Goal: Task Accomplishment & Management: Use online tool/utility

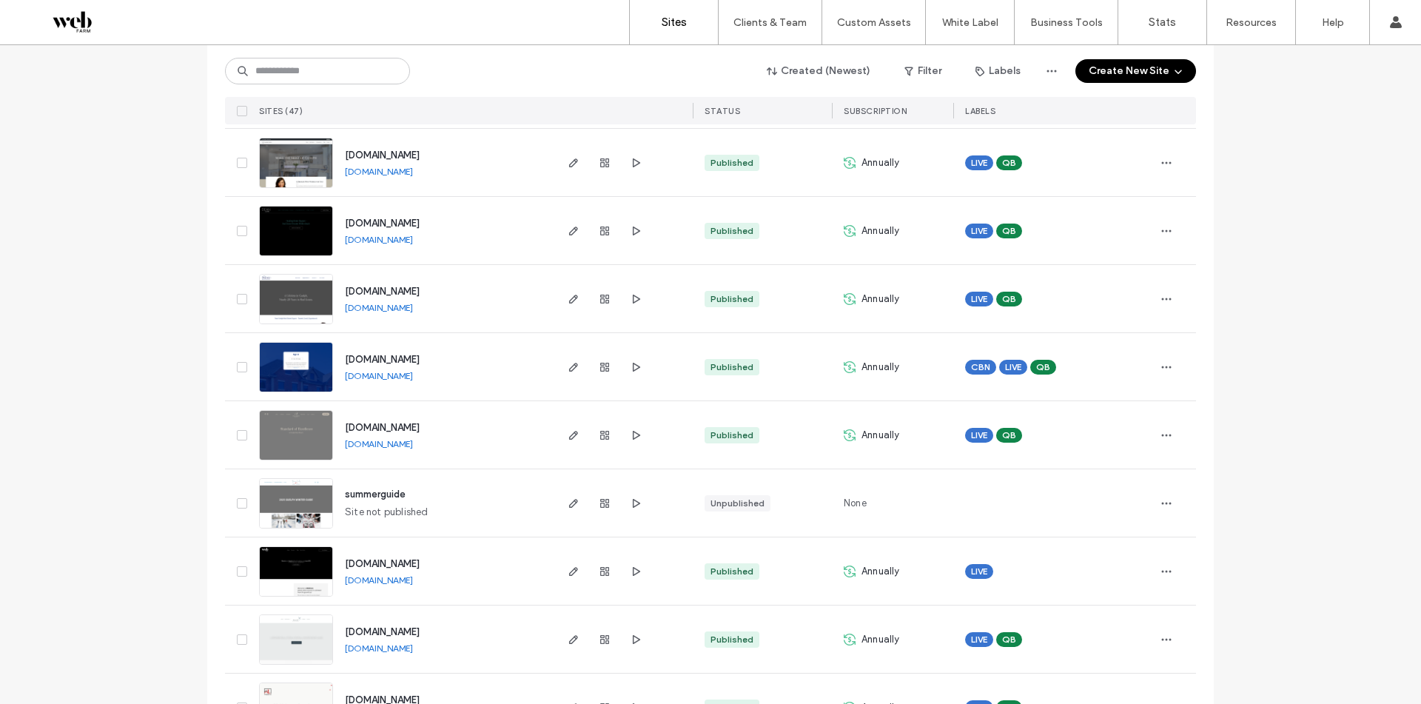
scroll to position [962, 0]
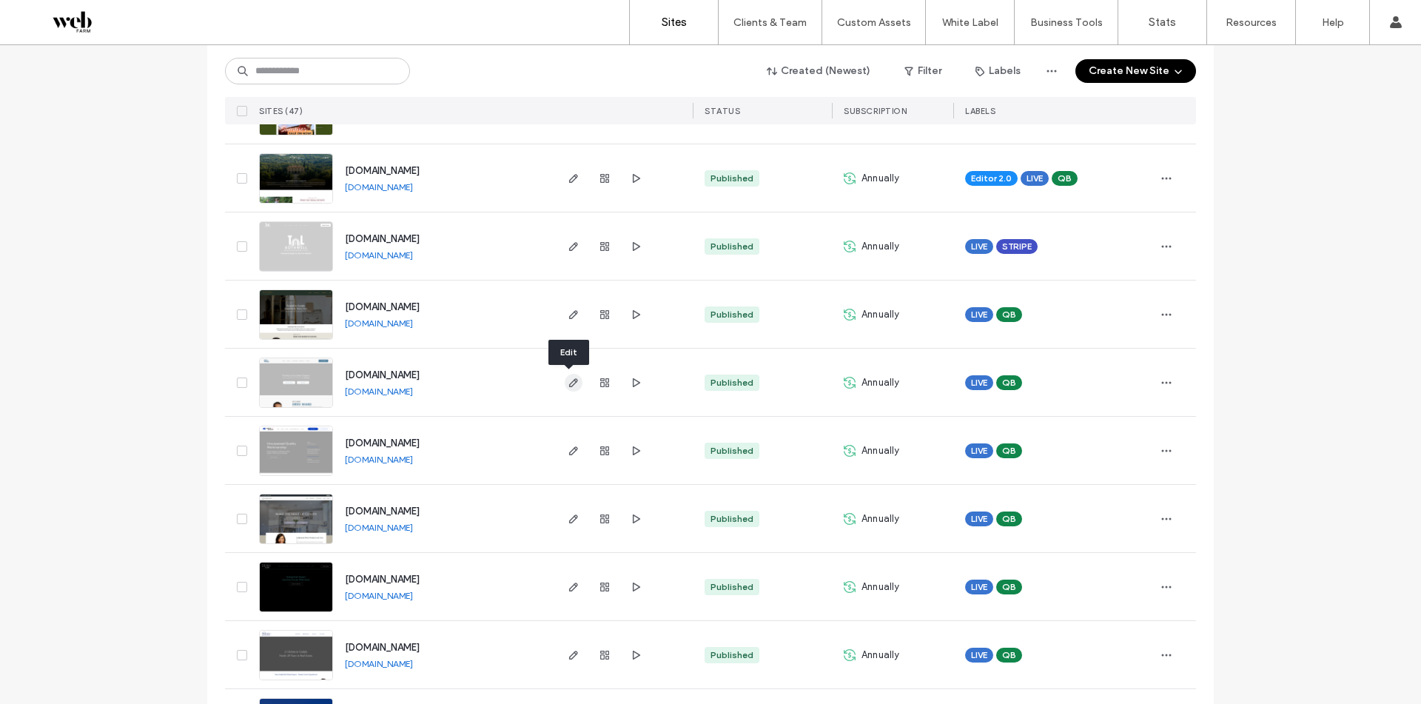
click at [568, 381] on icon "button" at bounding box center [574, 383] width 12 height 12
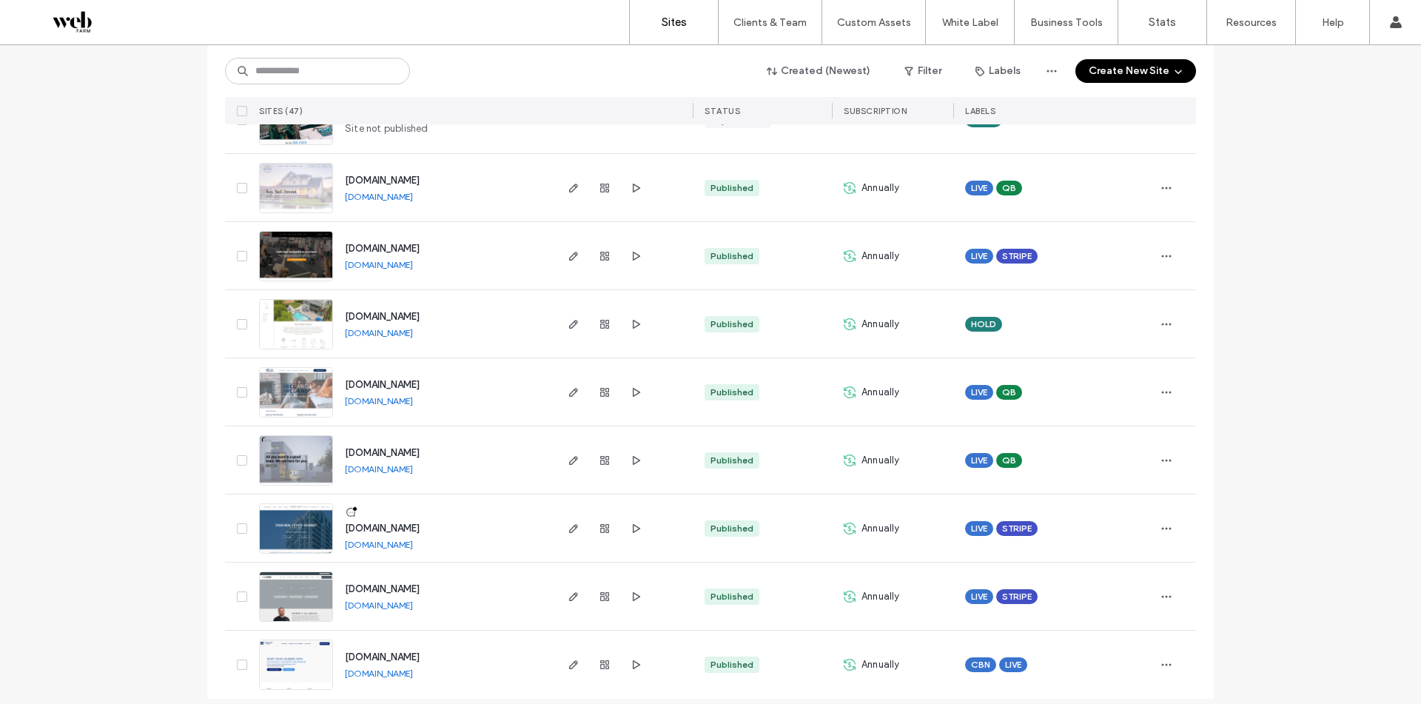
scroll to position [2813, 0]
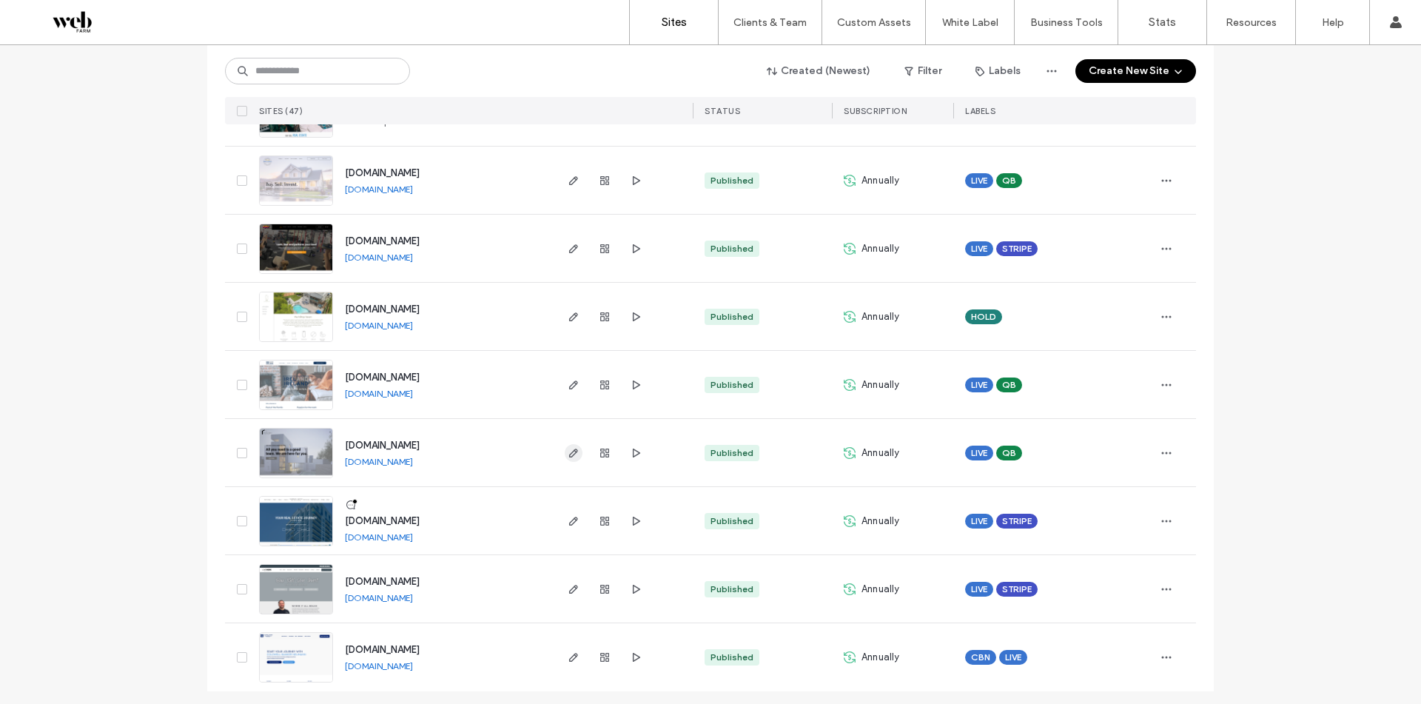
click at [572, 457] on icon "button" at bounding box center [574, 453] width 12 height 12
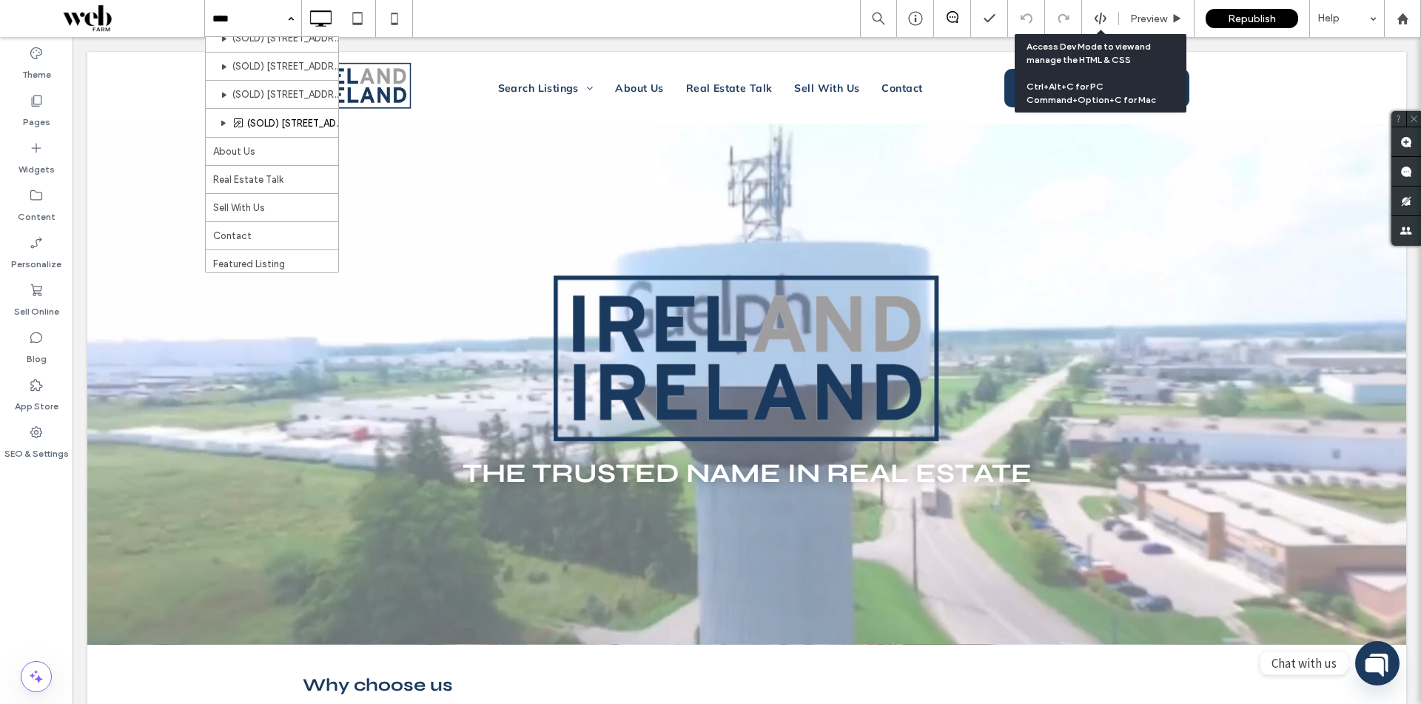
scroll to position [326, 0]
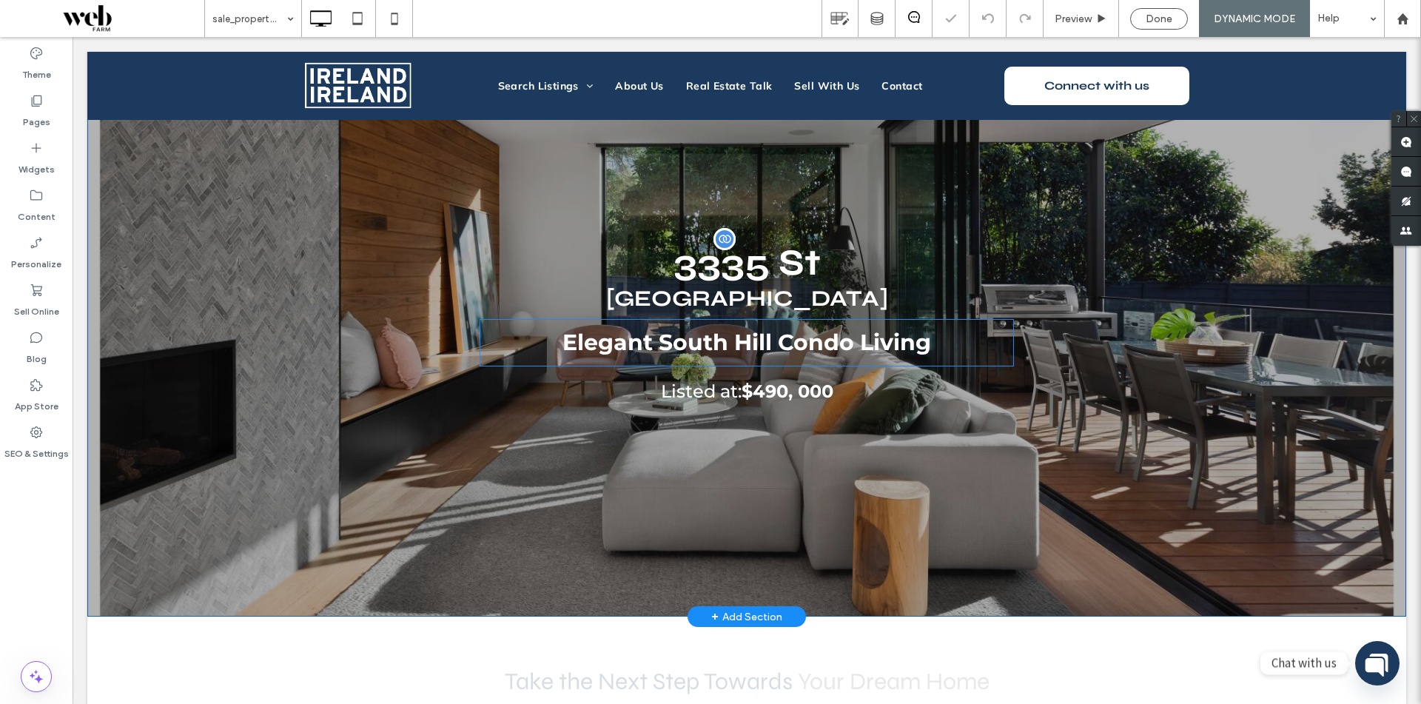
scroll to position [148, 0]
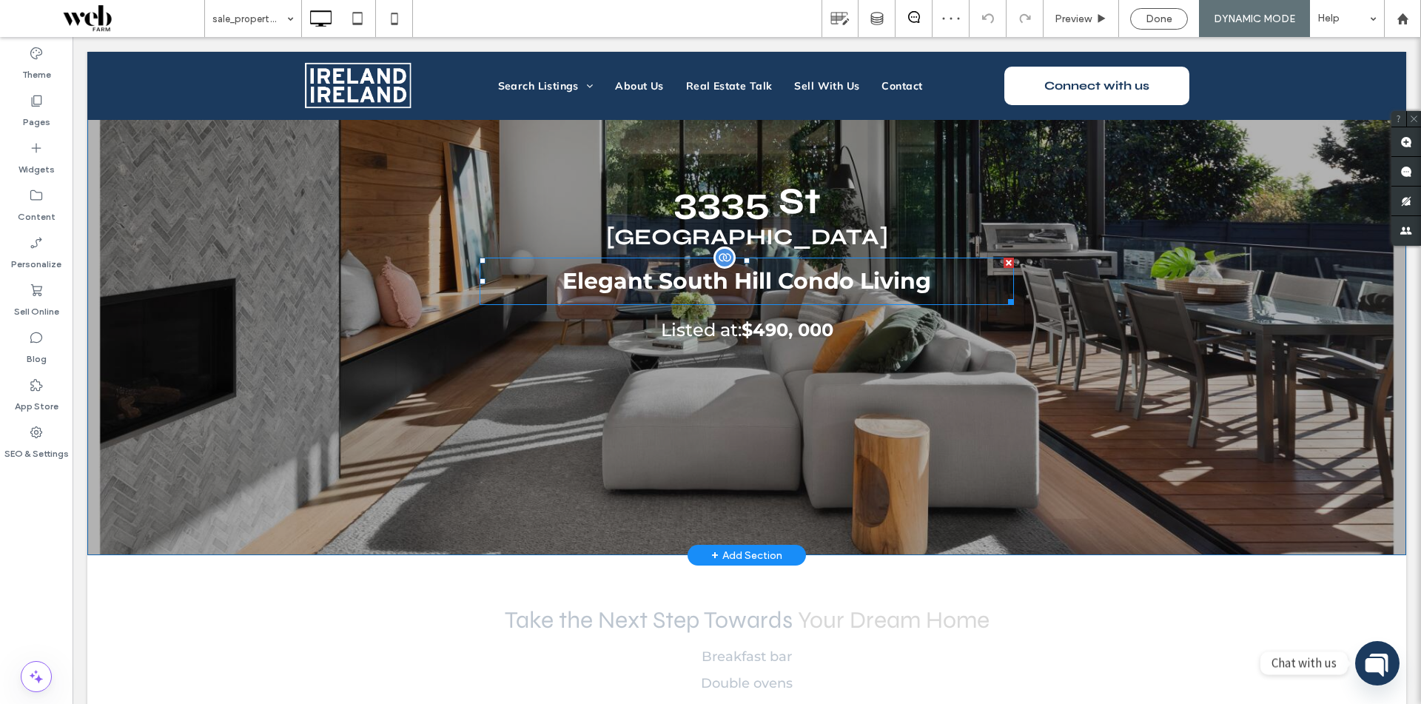
click at [882, 272] on div "Elegant South Hill Condo Living" at bounding box center [747, 281] width 535 height 47
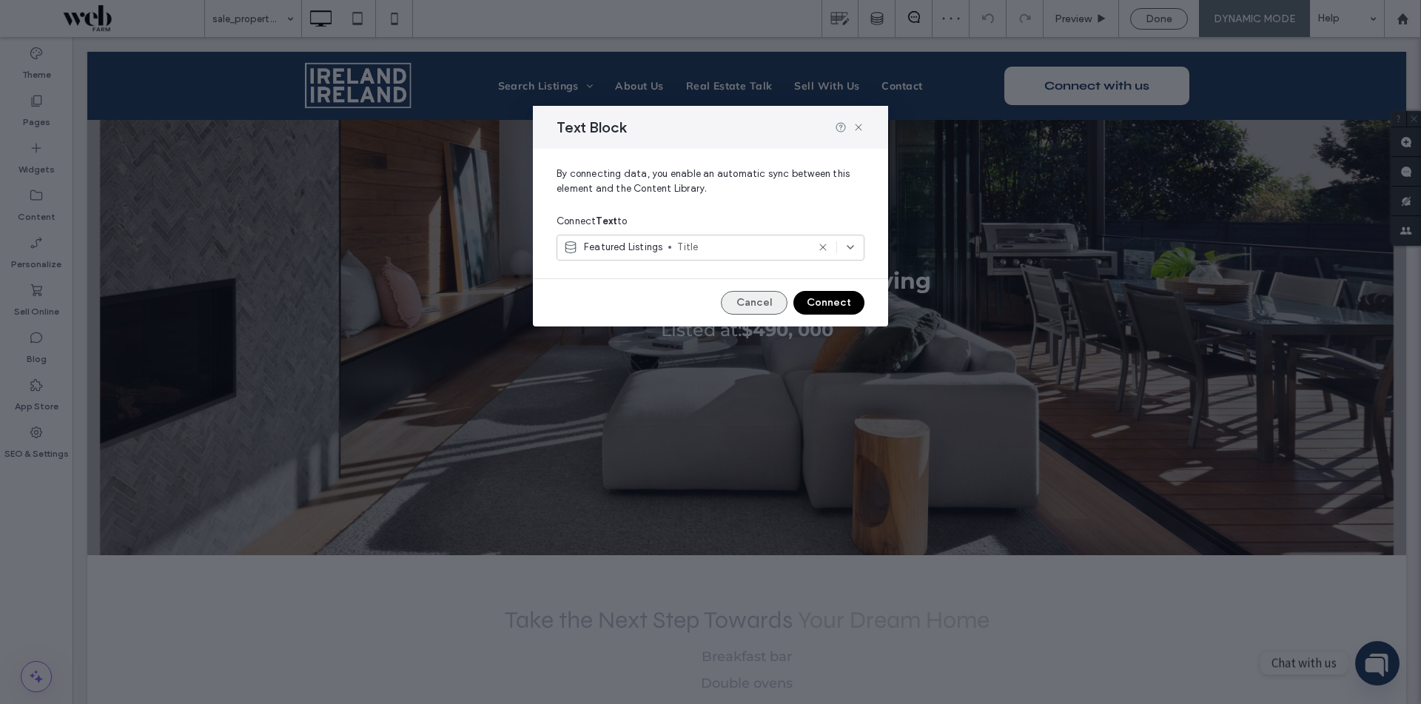
click at [757, 294] on button "Cancel" at bounding box center [754, 303] width 67 height 24
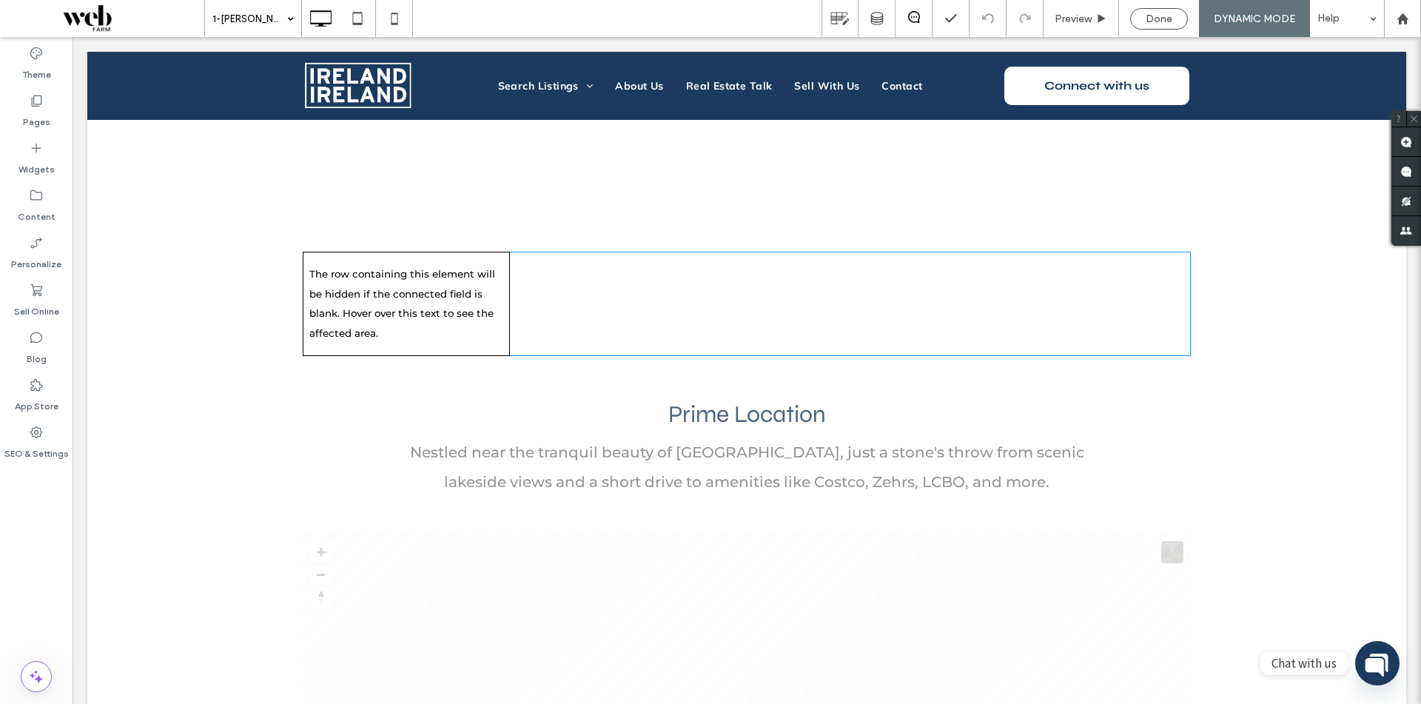
scroll to position [2591, 0]
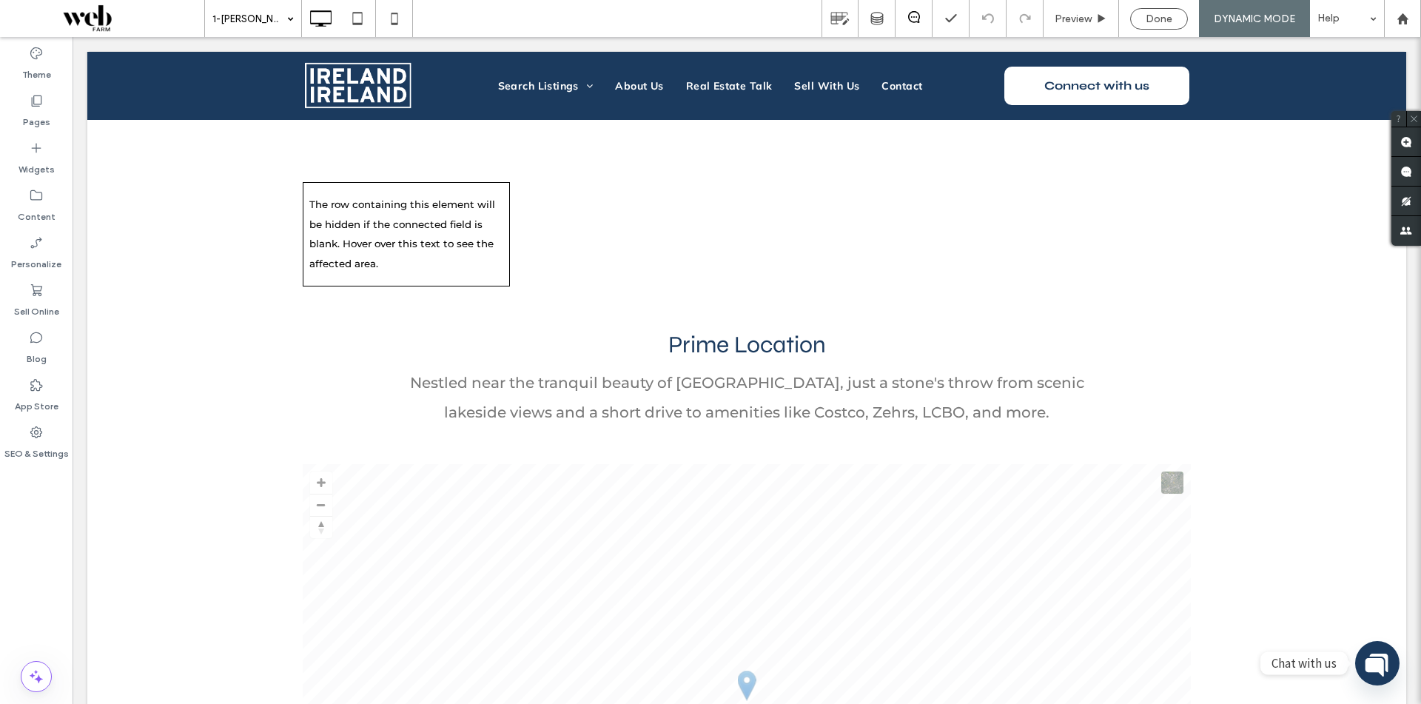
click at [256, 14] on input at bounding box center [249, 18] width 74 height 37
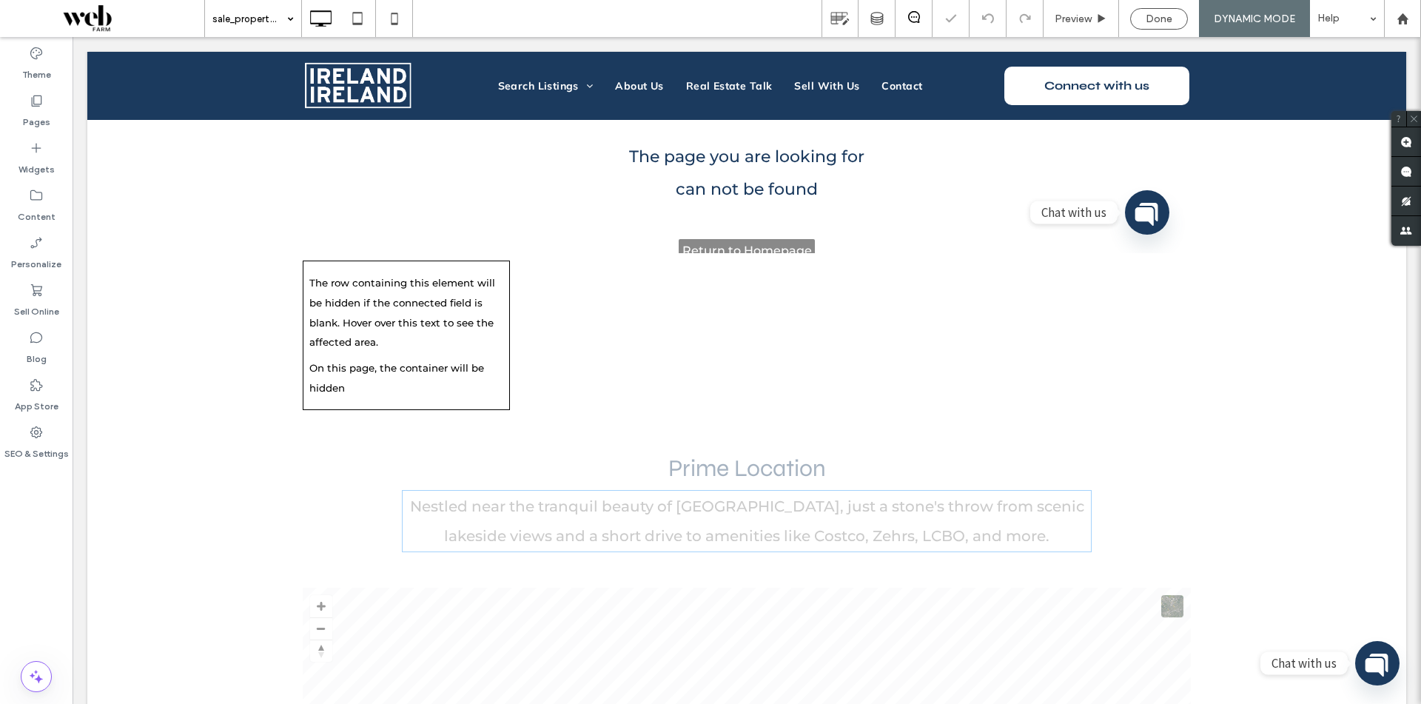
scroll to position [2887, 0]
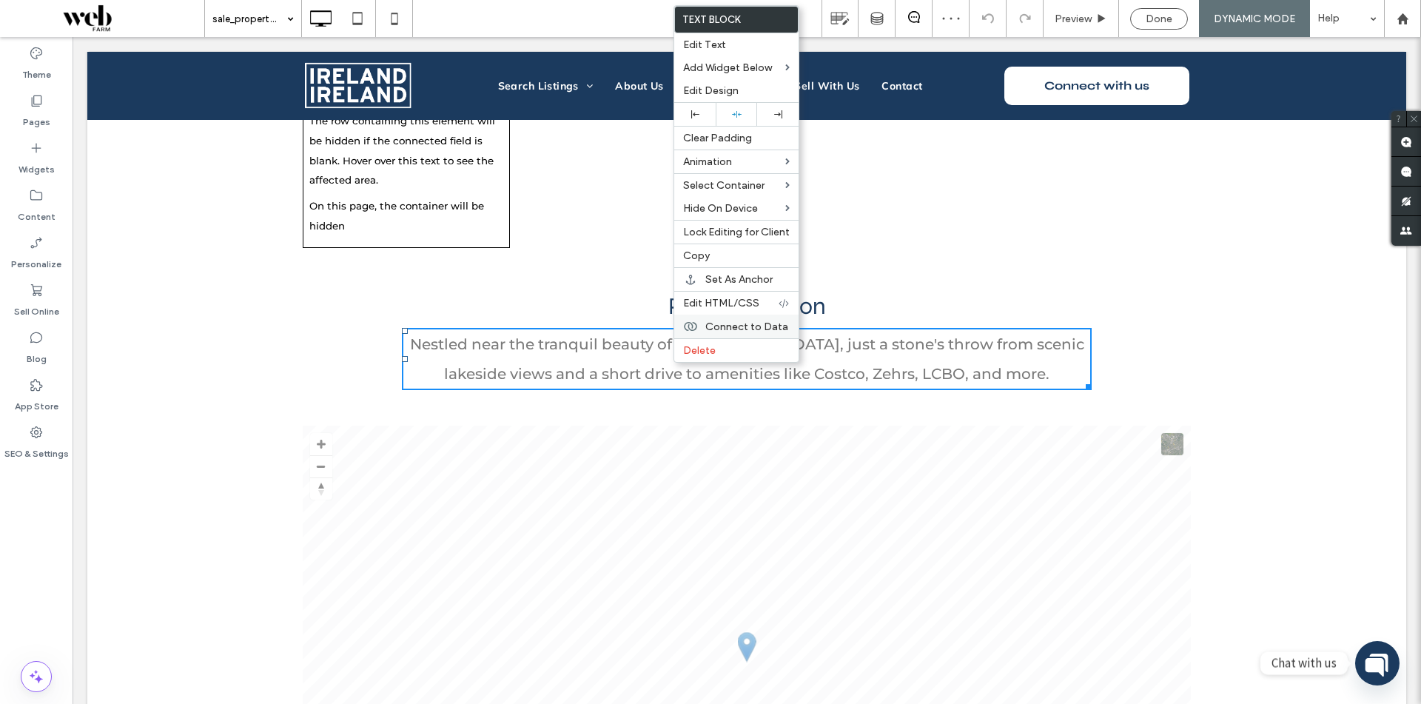
click at [735, 329] on span "Connect to Data" at bounding box center [747, 327] width 83 height 13
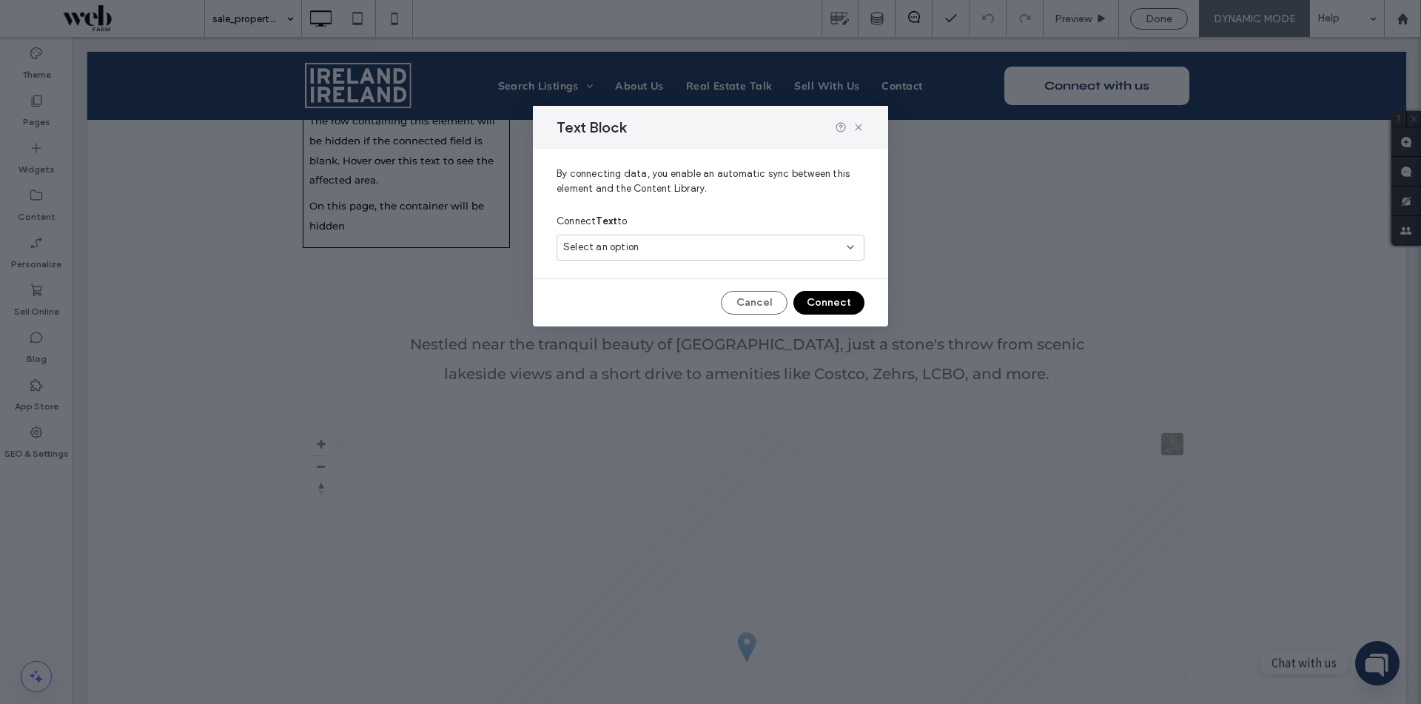
click at [721, 252] on div "Select an option" at bounding box center [701, 247] width 277 height 15
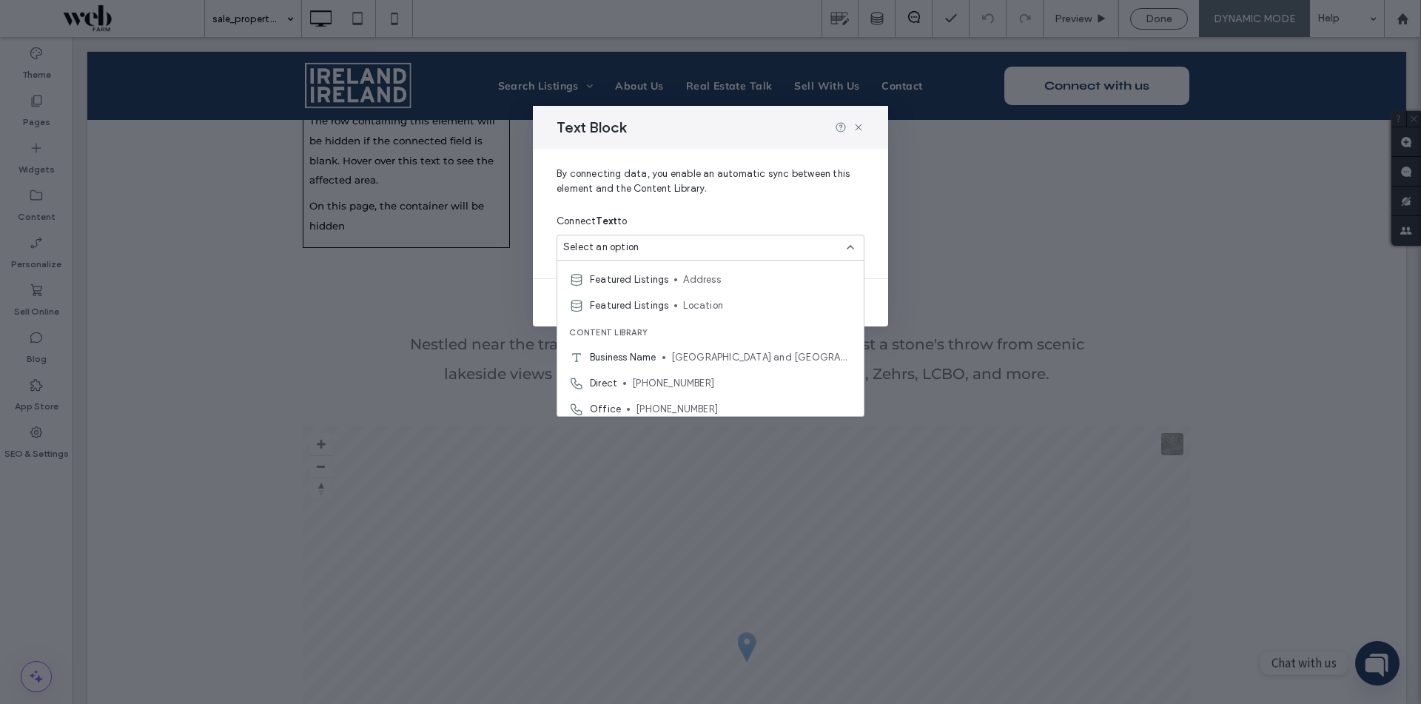
scroll to position [518, 0]
click at [723, 299] on span "Location" at bounding box center [767, 299] width 169 height 15
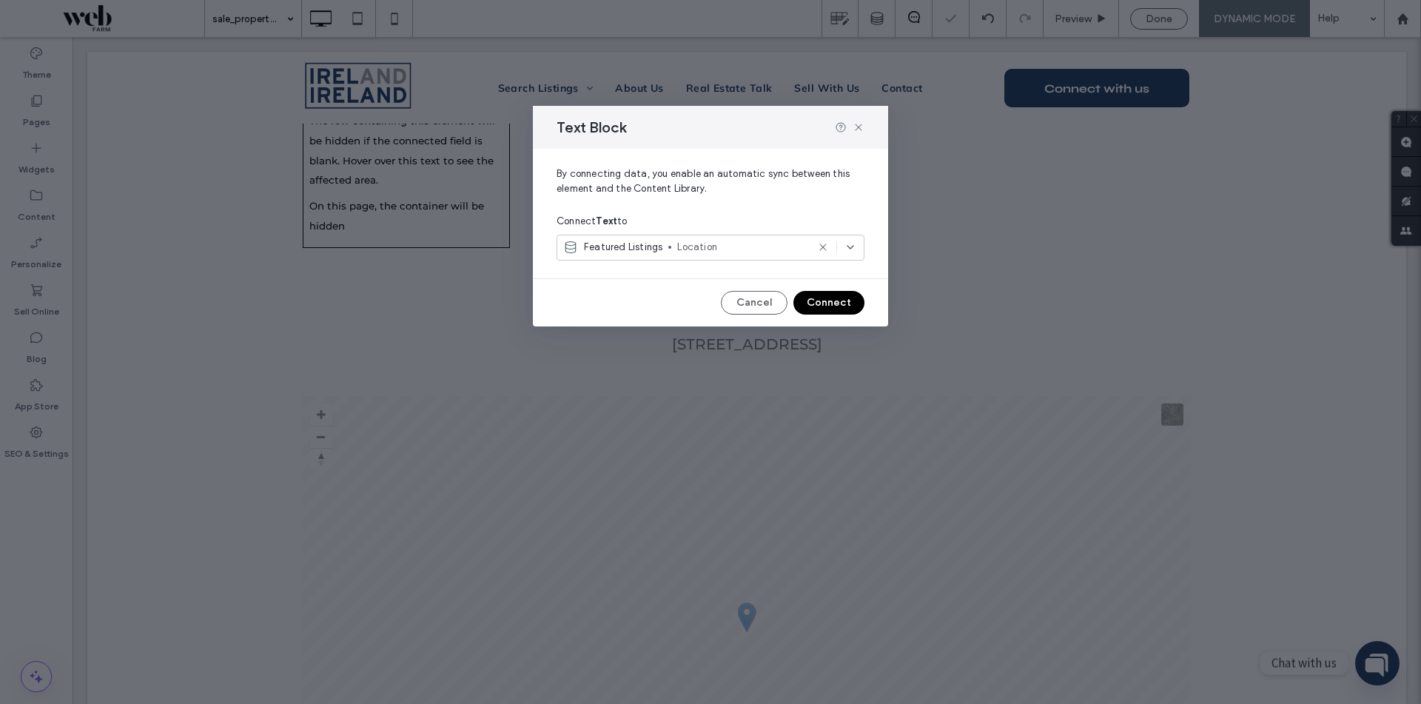
click at [847, 309] on button "Connect" at bounding box center [829, 303] width 71 height 24
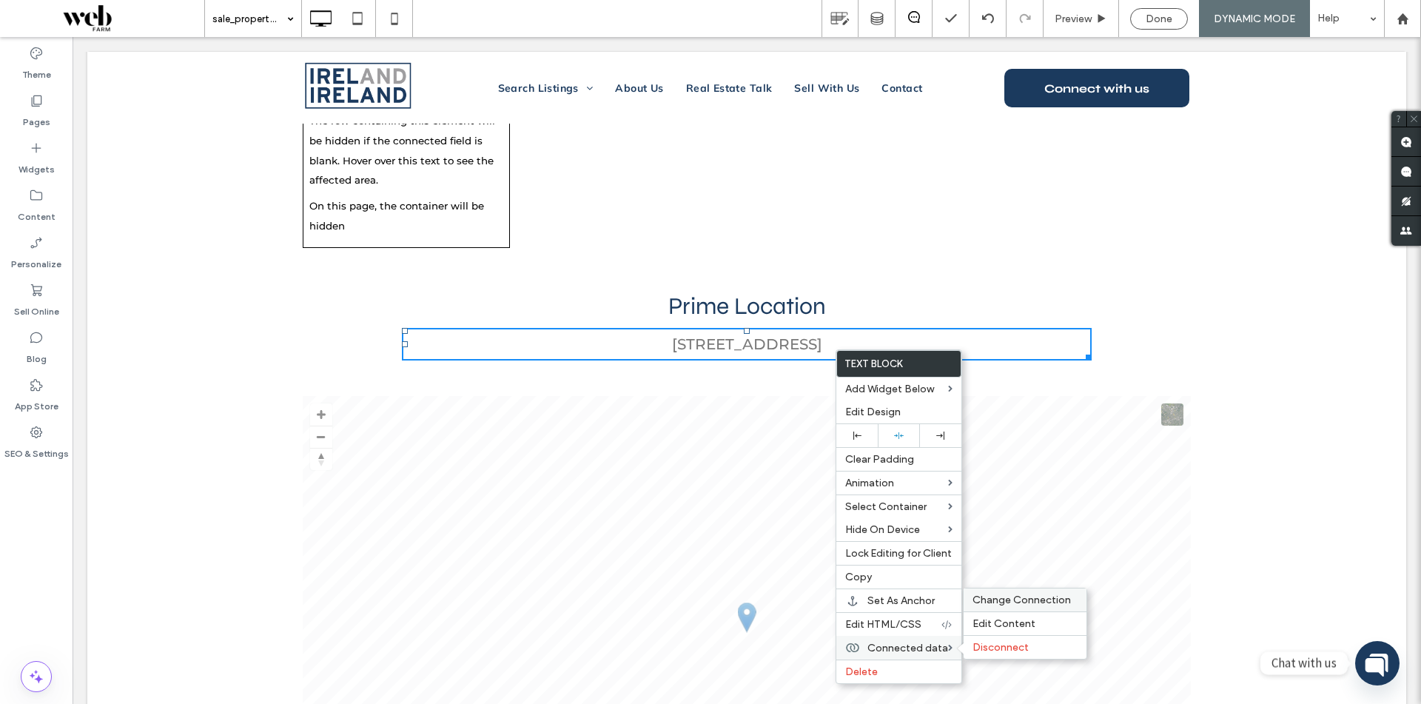
click at [988, 605] on span "Change Connection" at bounding box center [1022, 600] width 98 height 13
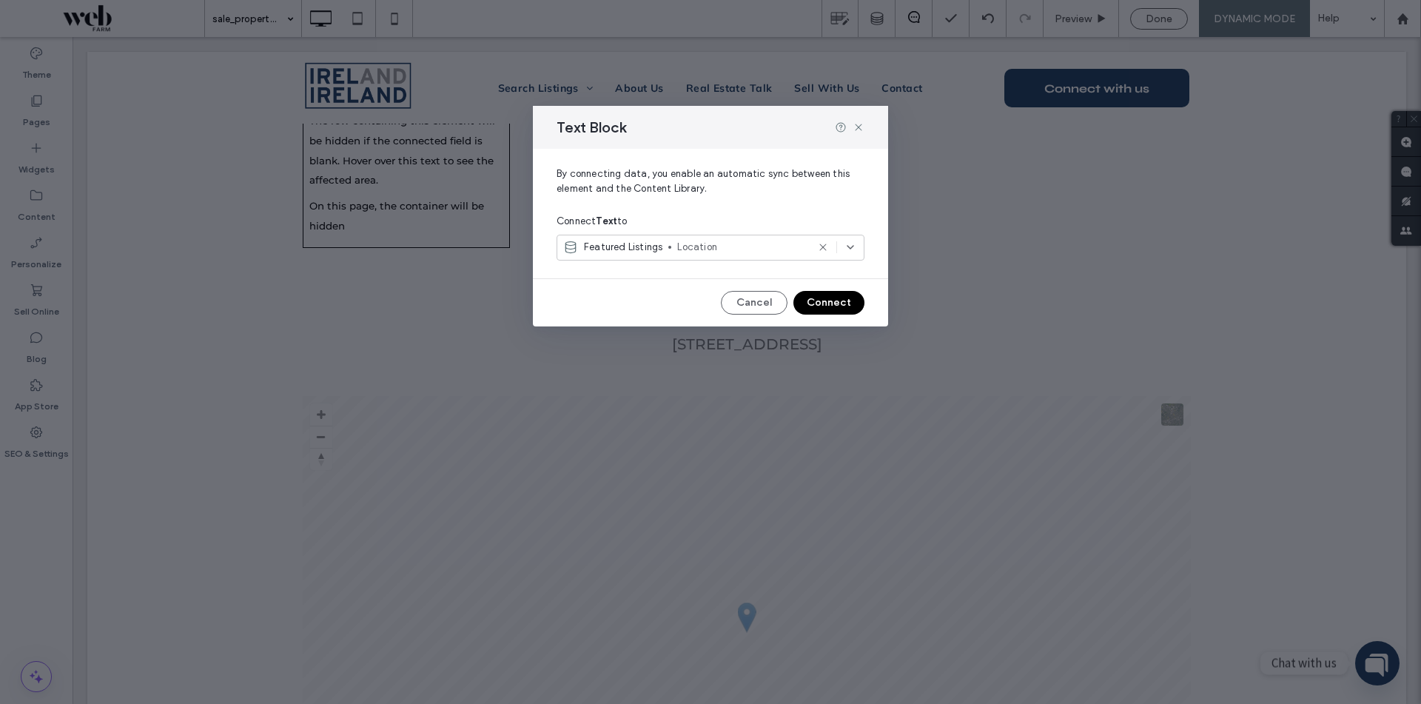
click at [738, 242] on span "Location" at bounding box center [742, 247] width 130 height 15
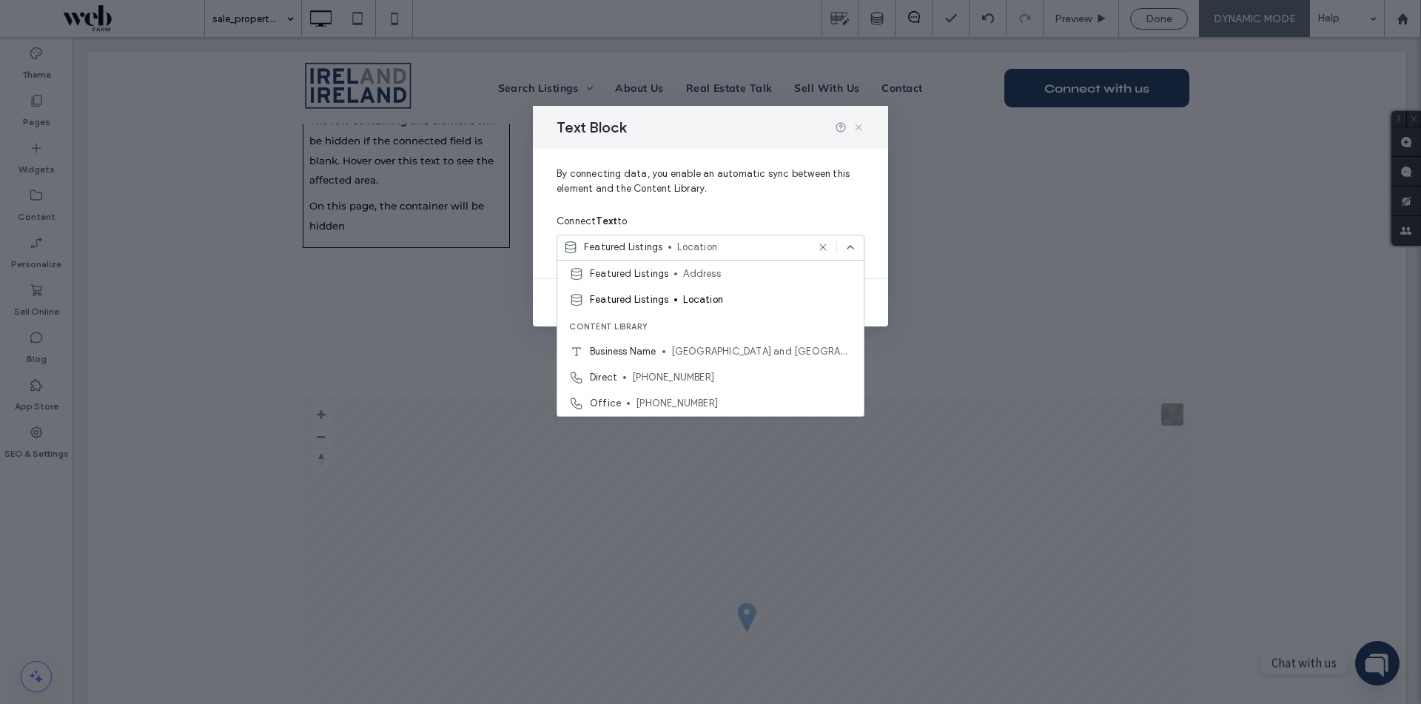
drag, startPoint x: 862, startPoint y: 130, endPoint x: 811, endPoint y: 11, distance: 128.7
click at [862, 130] on use at bounding box center [858, 127] width 7 height 7
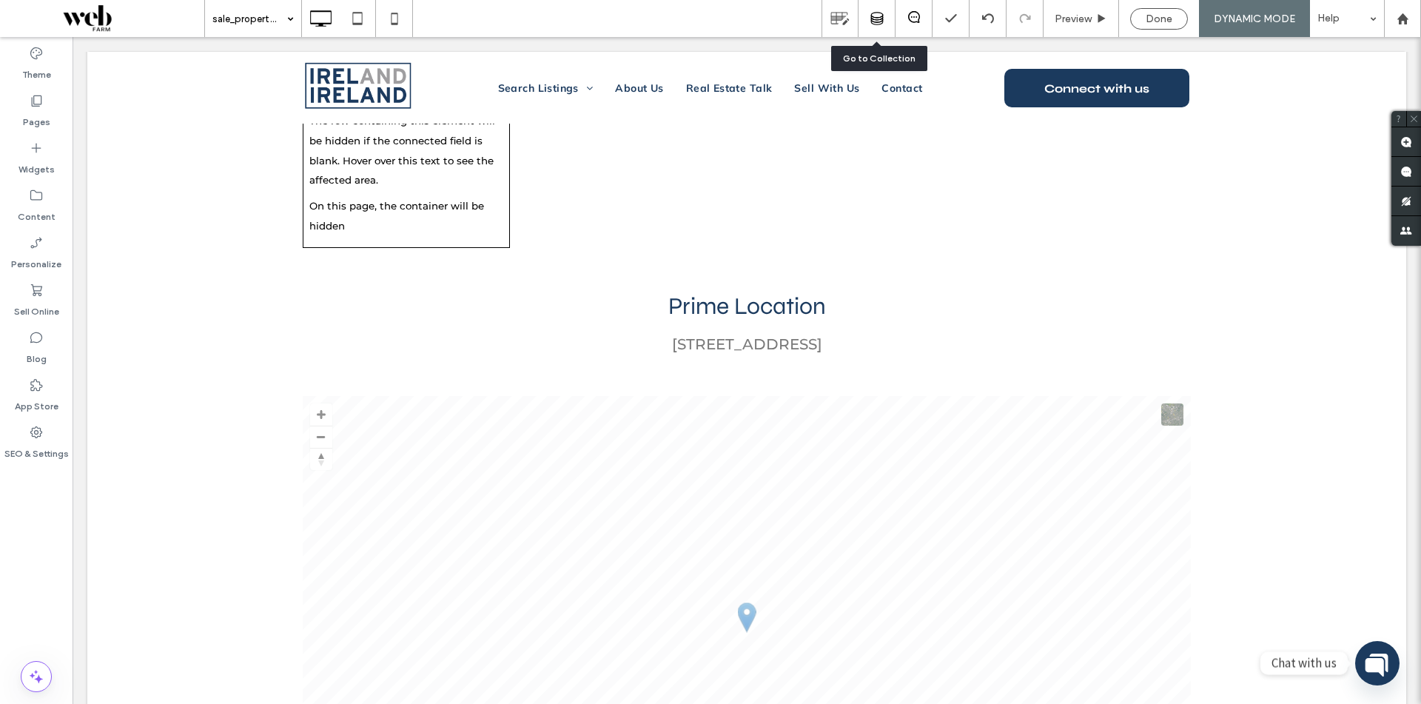
click at [880, 21] on icon at bounding box center [877, 18] width 13 height 13
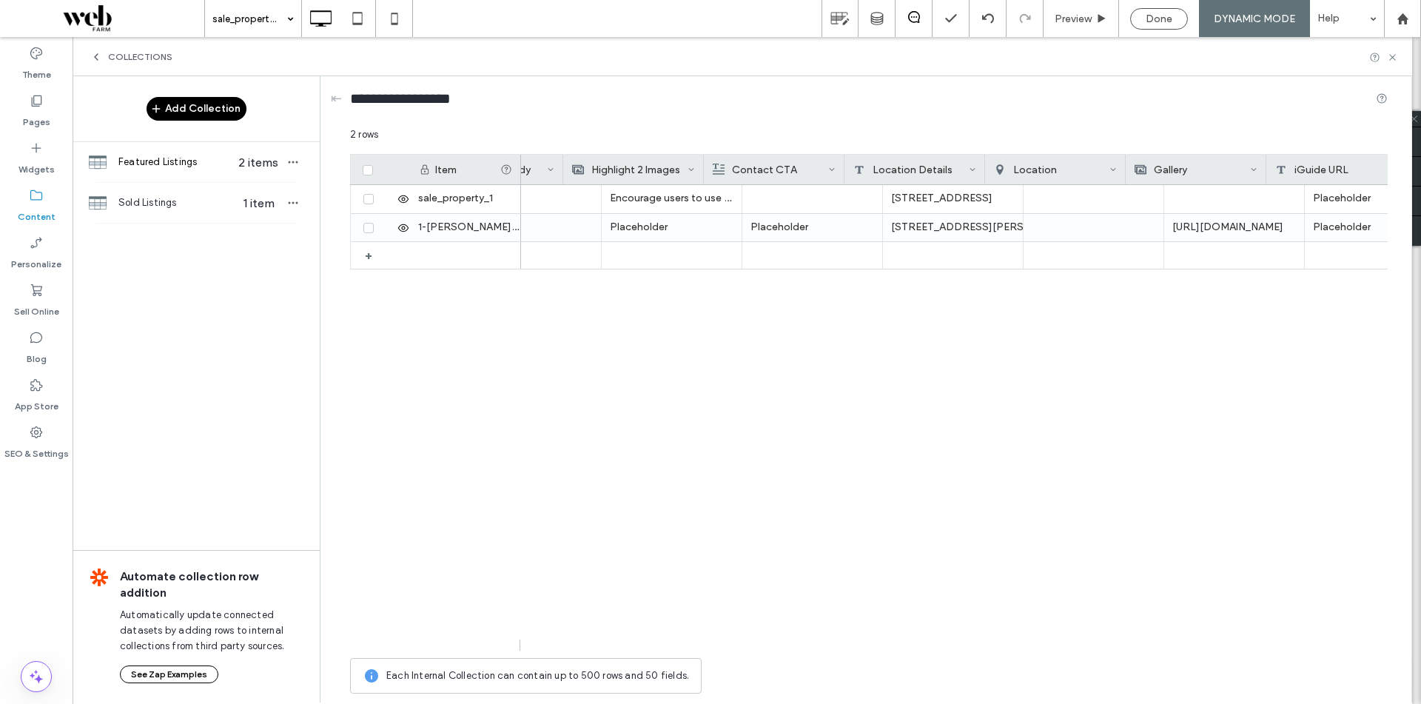
scroll to position [0, 2909]
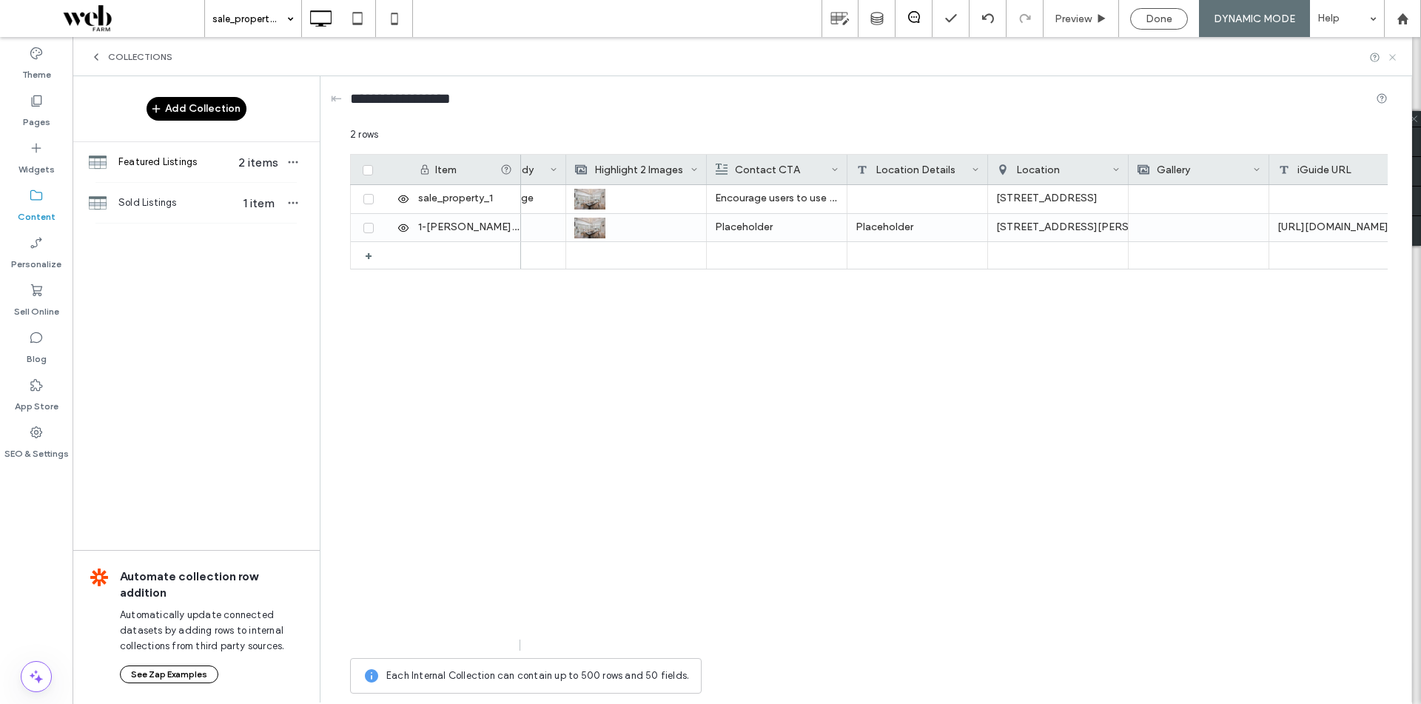
click at [1394, 53] on icon at bounding box center [1392, 57] width 11 height 11
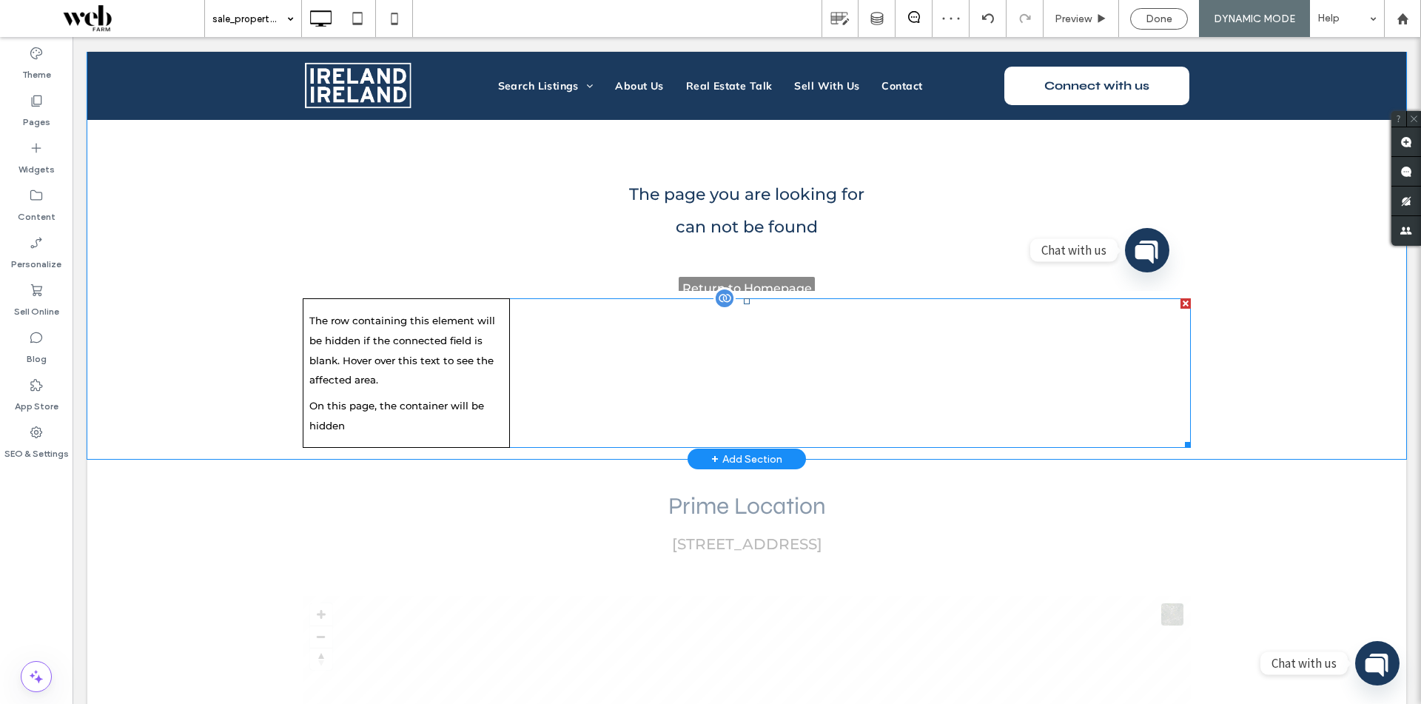
scroll to position [2813, 0]
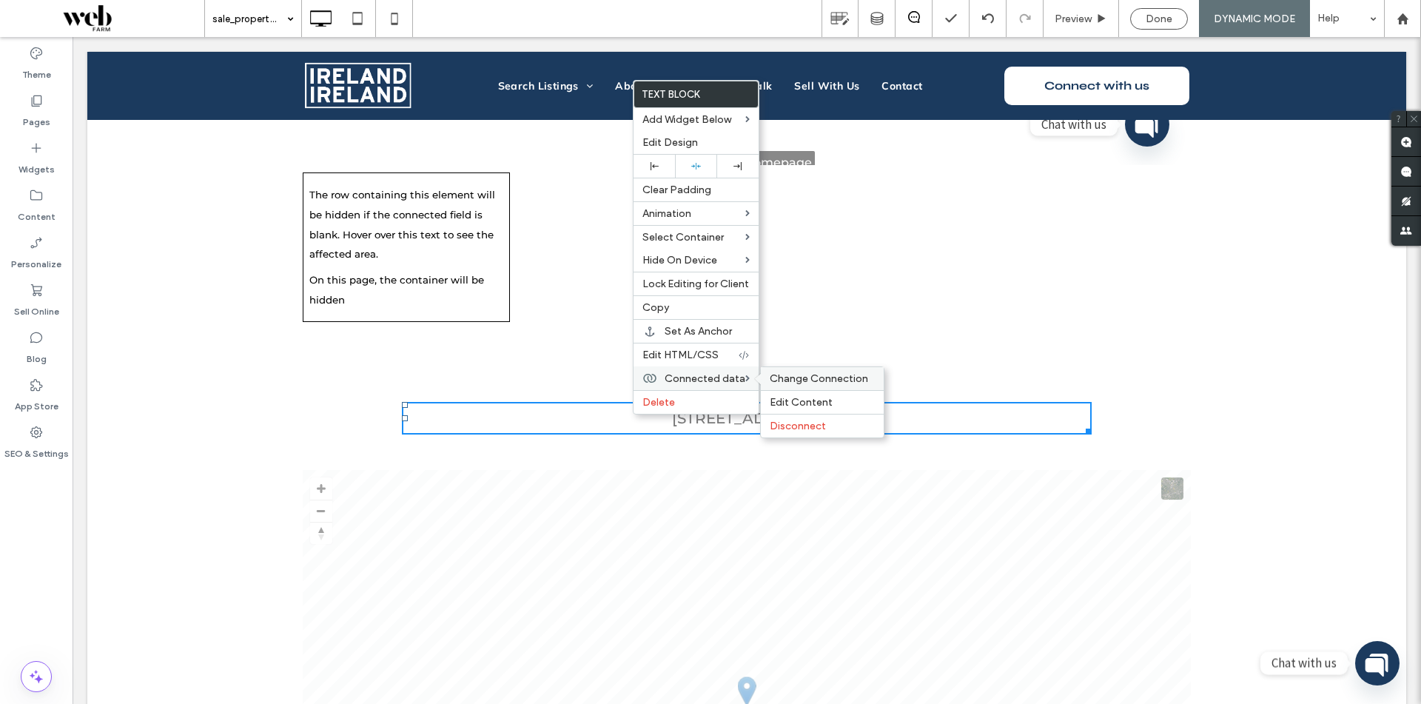
click at [791, 384] on span "Change Connection" at bounding box center [819, 378] width 98 height 13
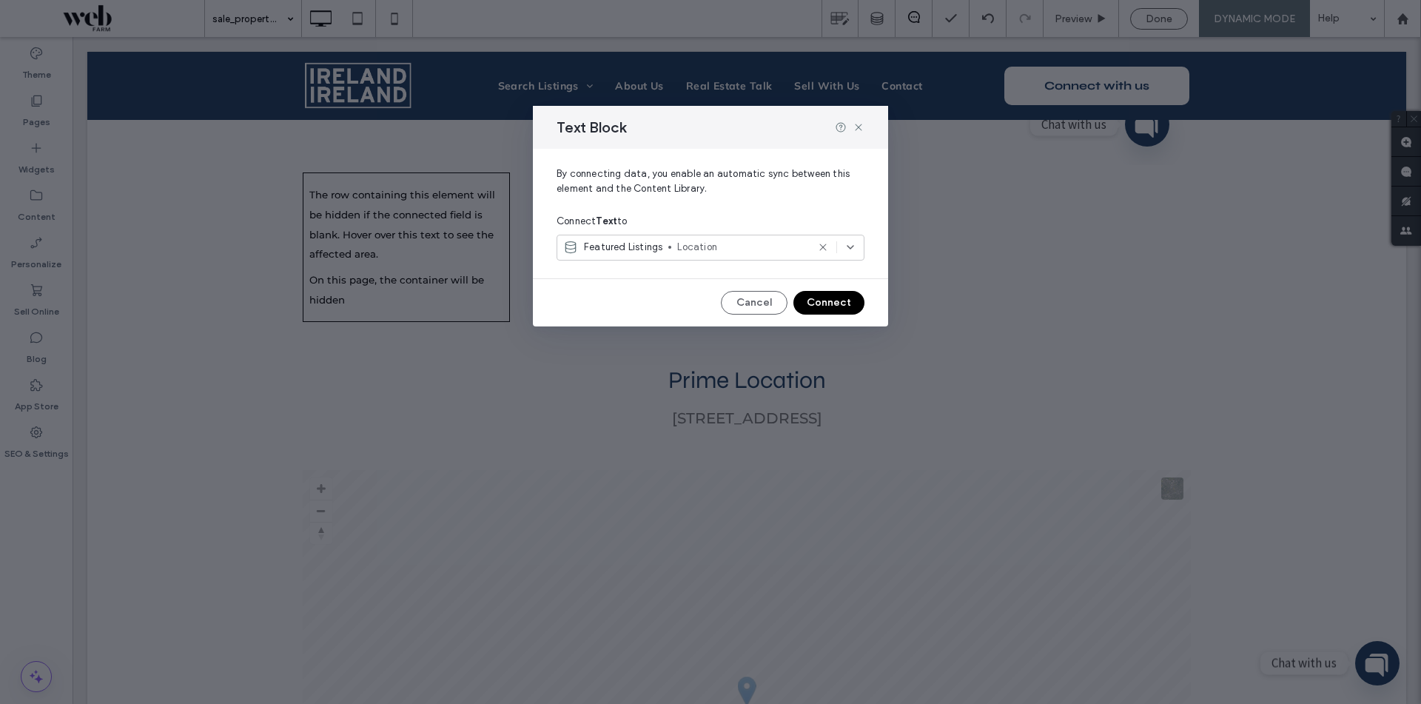
click at [612, 237] on div "Featured Listings Location" at bounding box center [711, 248] width 308 height 26
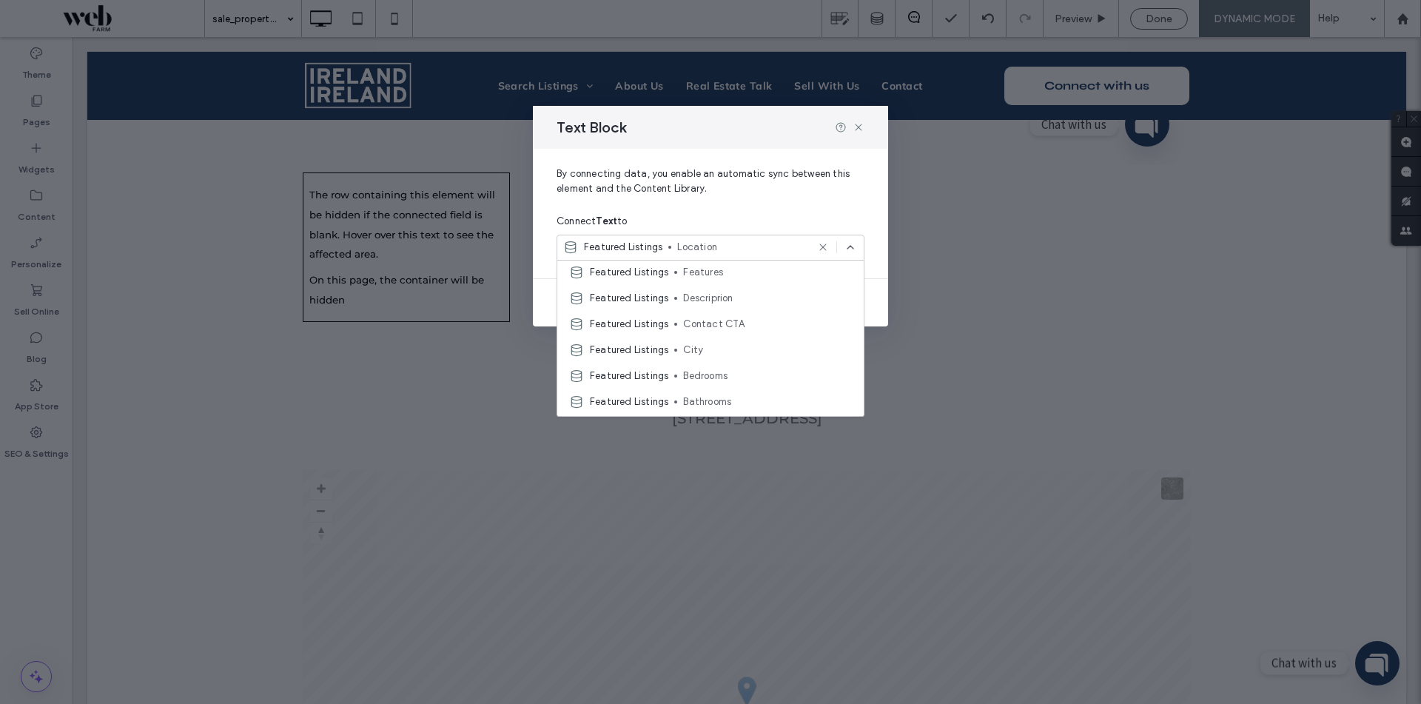
scroll to position [370, 0]
click at [864, 130] on icon at bounding box center [859, 127] width 12 height 12
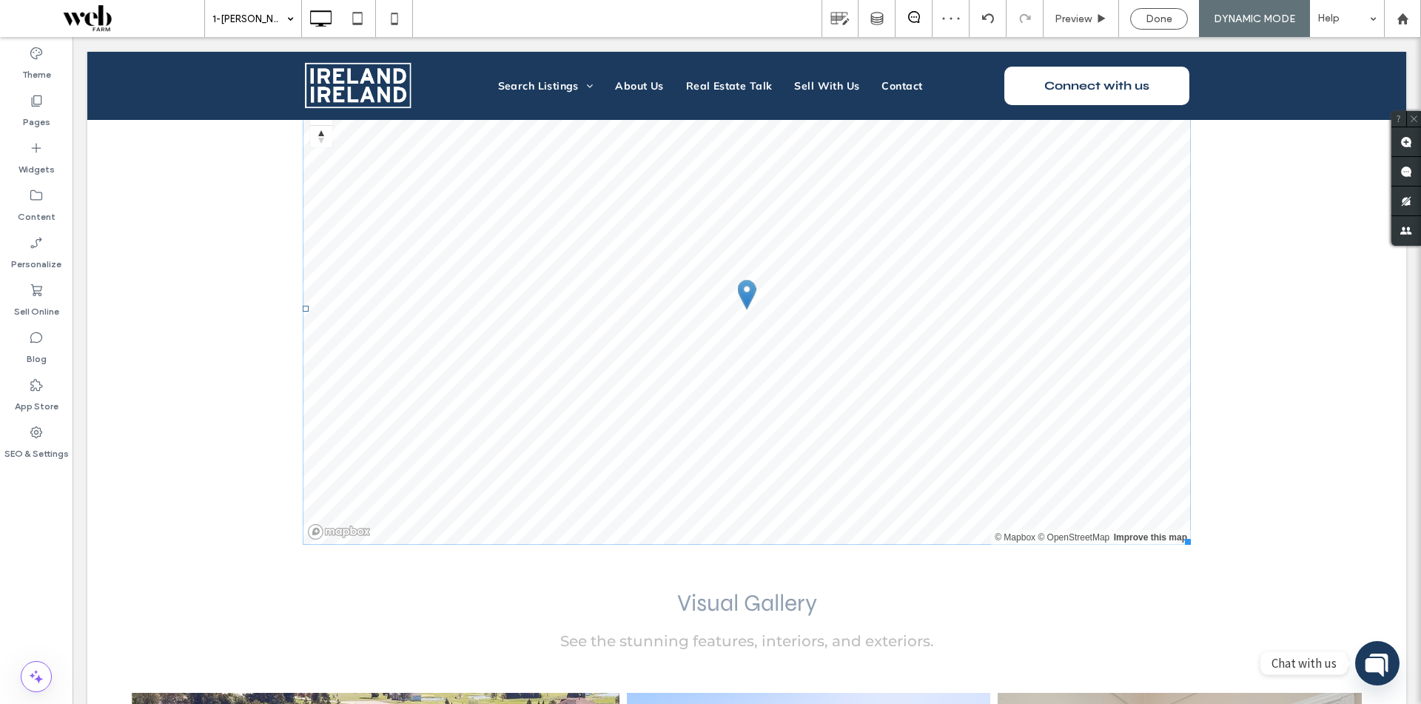
scroll to position [2813, 0]
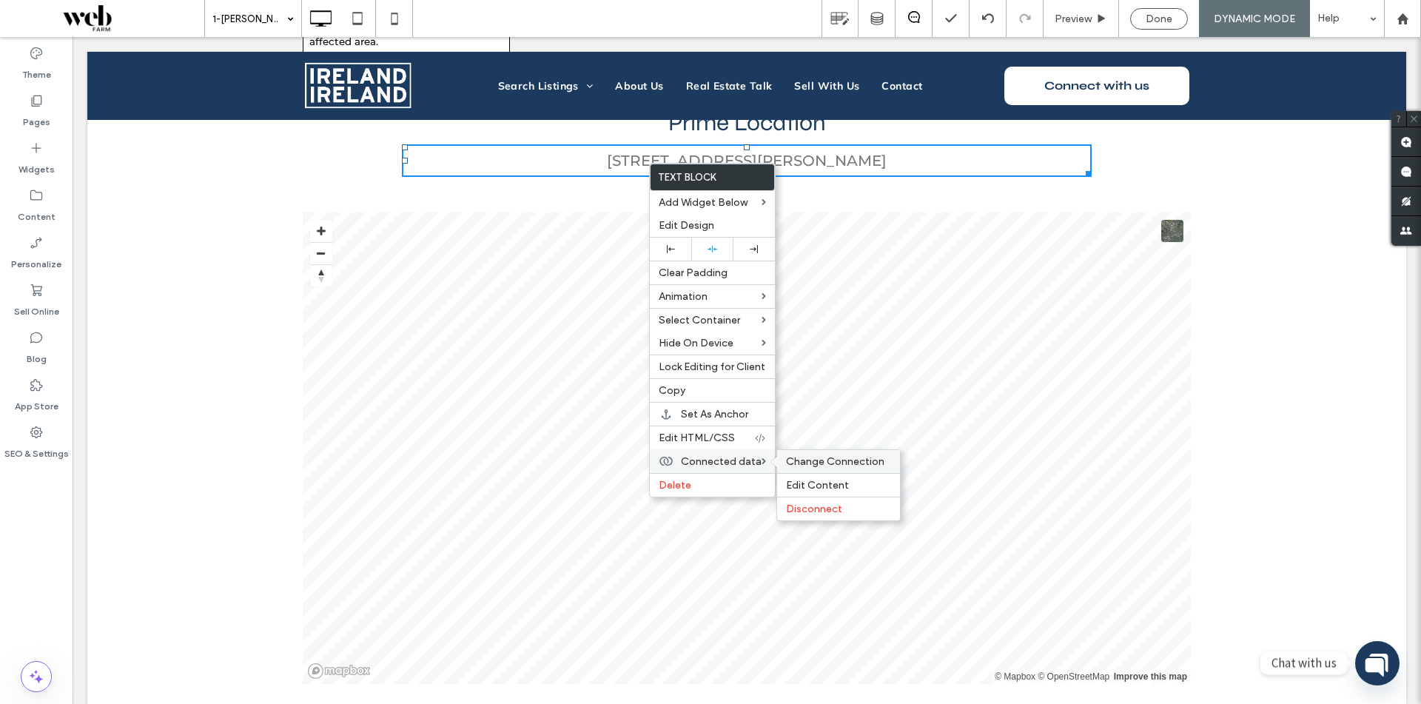
click at [794, 463] on span "Change Connection" at bounding box center [835, 461] width 98 height 13
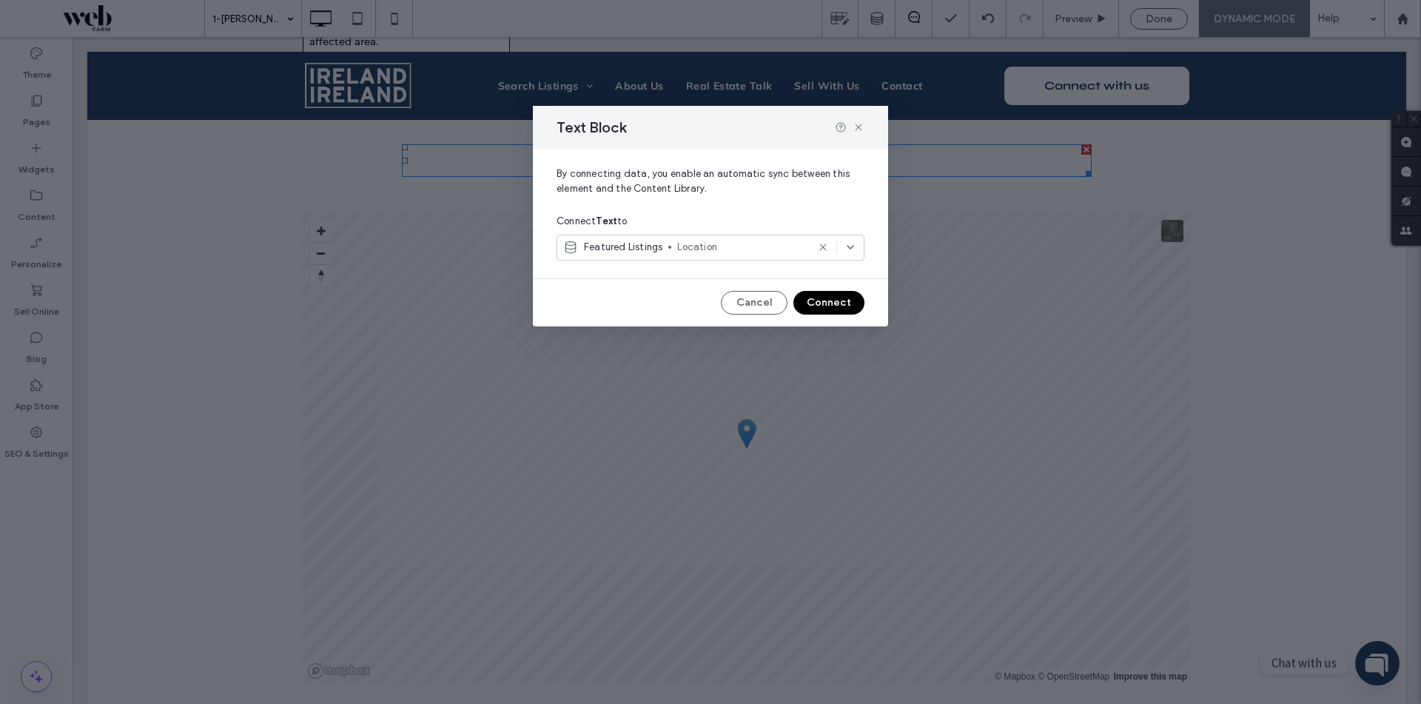
drag, startPoint x: 672, startPoint y: 227, endPoint x: 680, endPoint y: 239, distance: 14.6
click at [676, 234] on div "Connect Text to Featured Listings Location" at bounding box center [711, 237] width 308 height 58
click at [680, 239] on div "Featured Listings Location" at bounding box center [711, 248] width 308 height 26
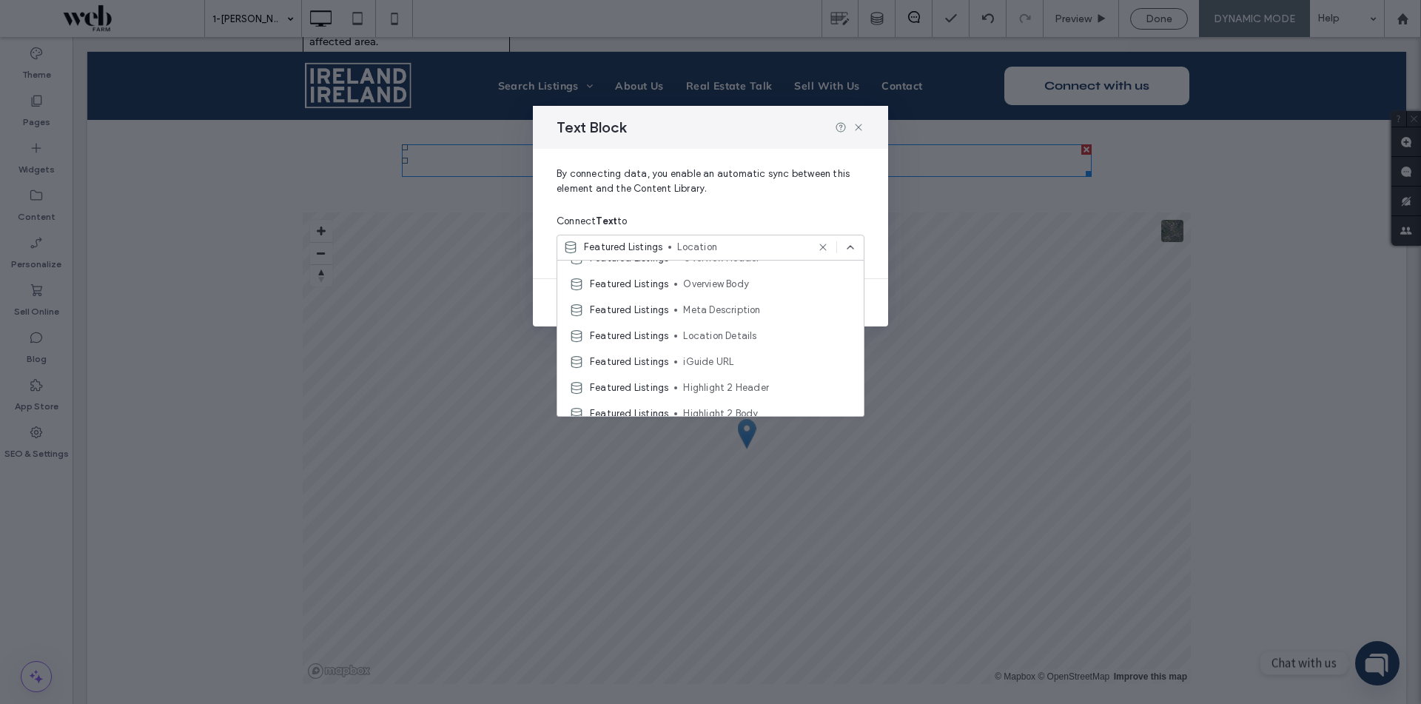
scroll to position [148, 0]
click at [763, 352] on span "Location Details" at bounding box center [767, 359] width 169 height 15
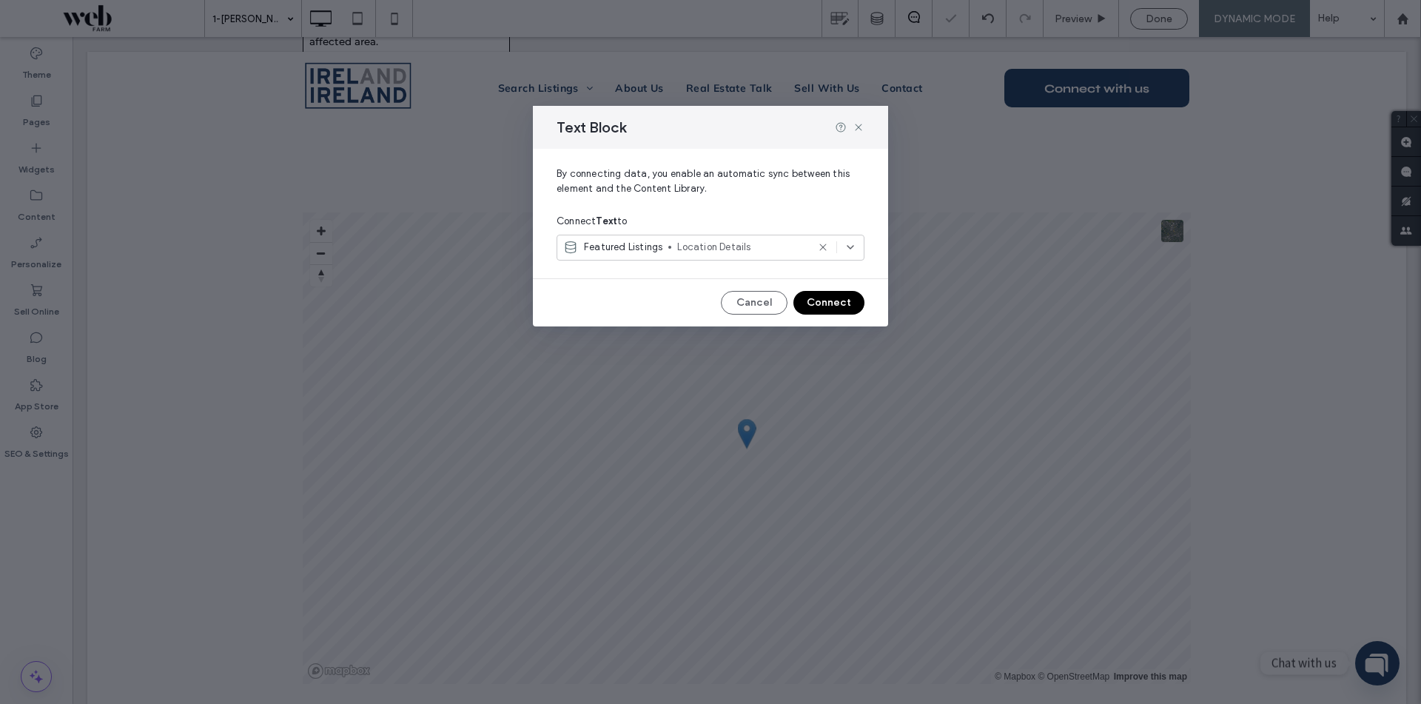
click at [828, 300] on button "Connect" at bounding box center [829, 303] width 71 height 24
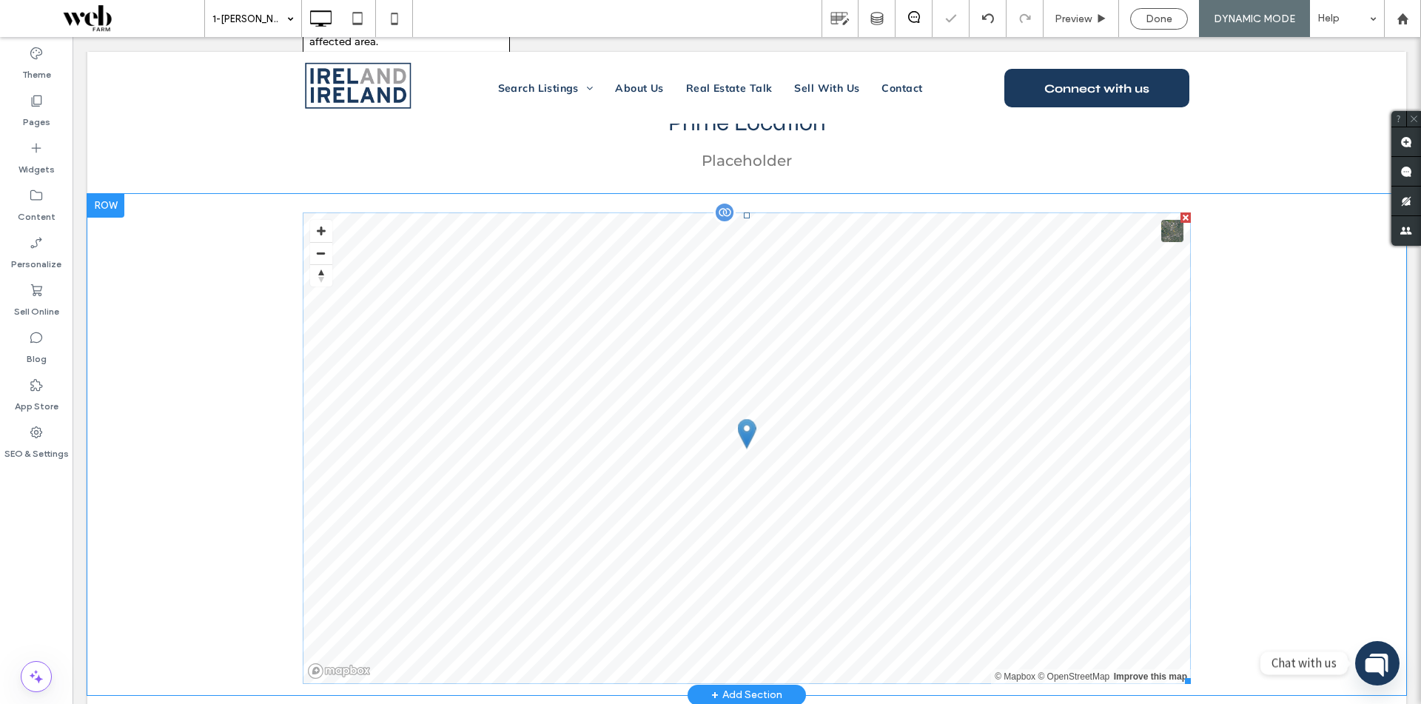
scroll to position [2739, 0]
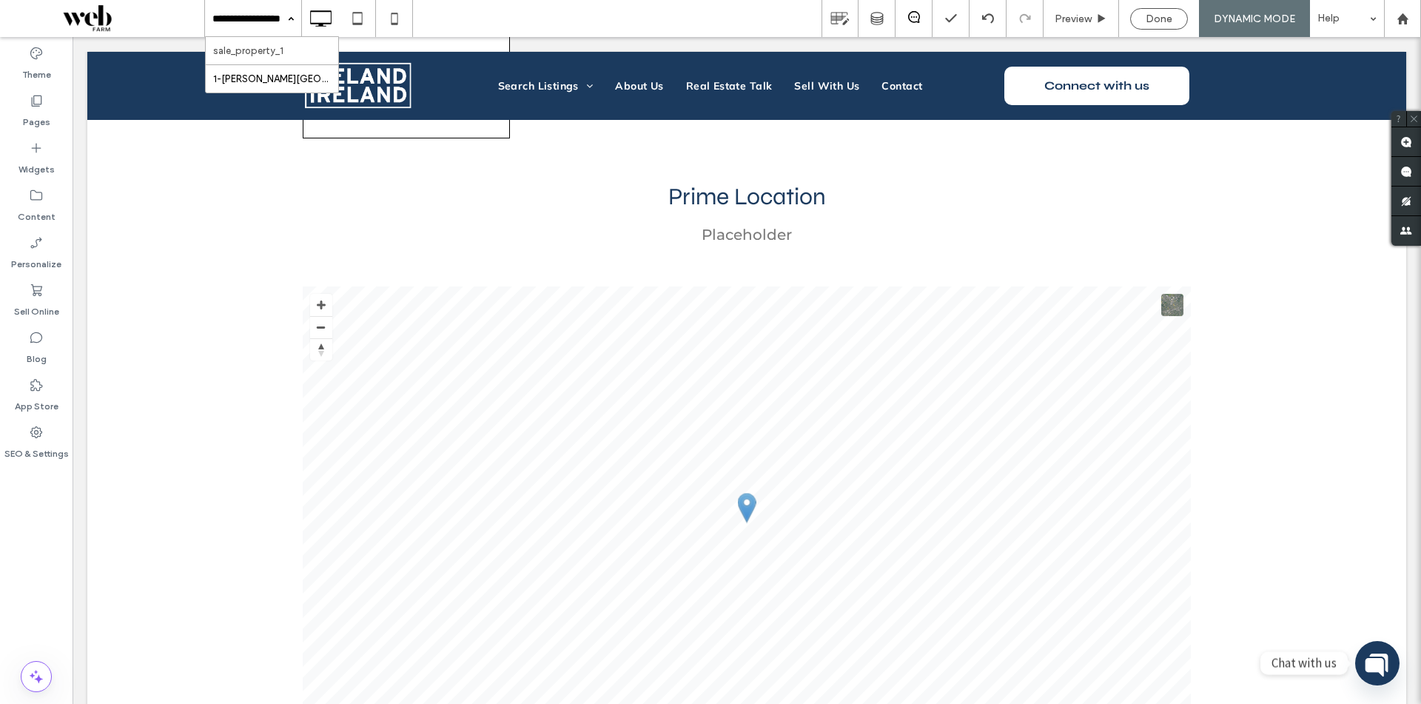
drag, startPoint x: 240, startPoint y: 27, endPoint x: 56, endPoint y: 36, distance: 183.9
click at [50, 115] on div "Pages" at bounding box center [36, 110] width 73 height 47
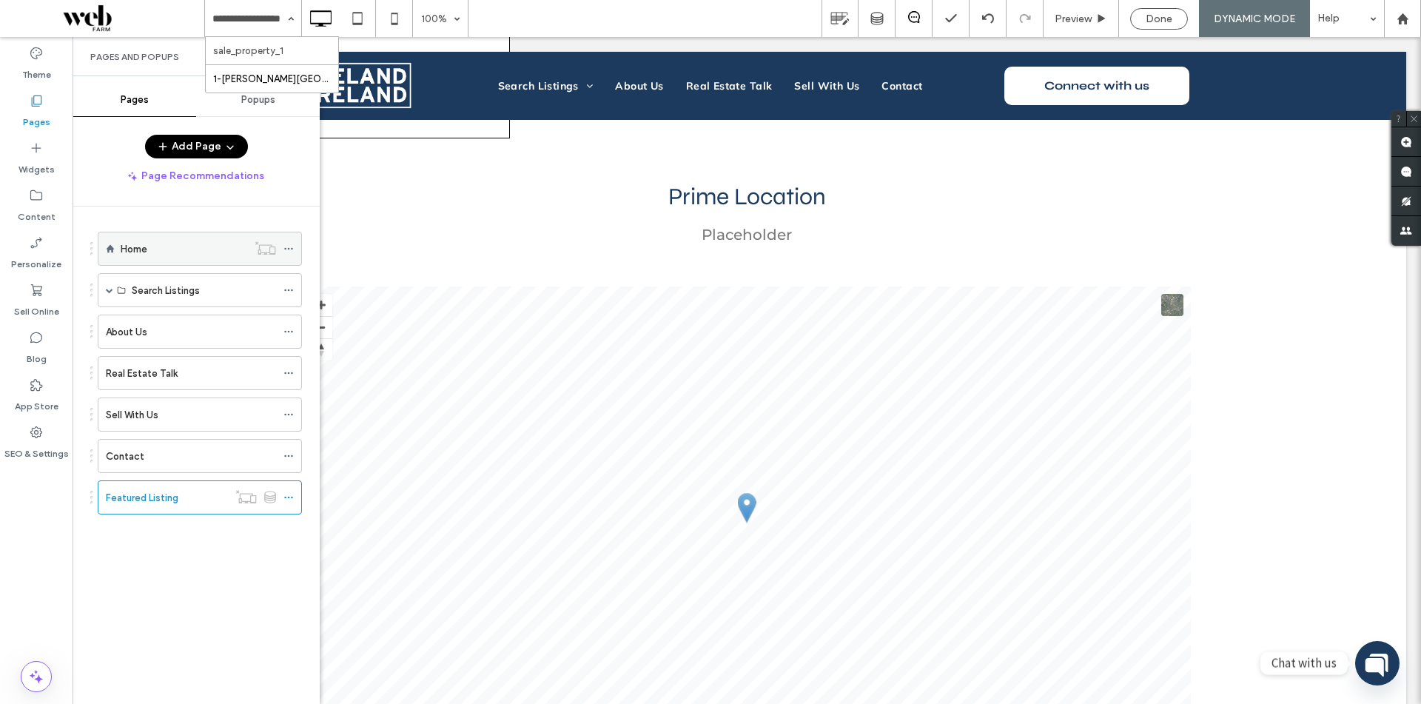
click at [156, 259] on div "Home" at bounding box center [184, 248] width 127 height 33
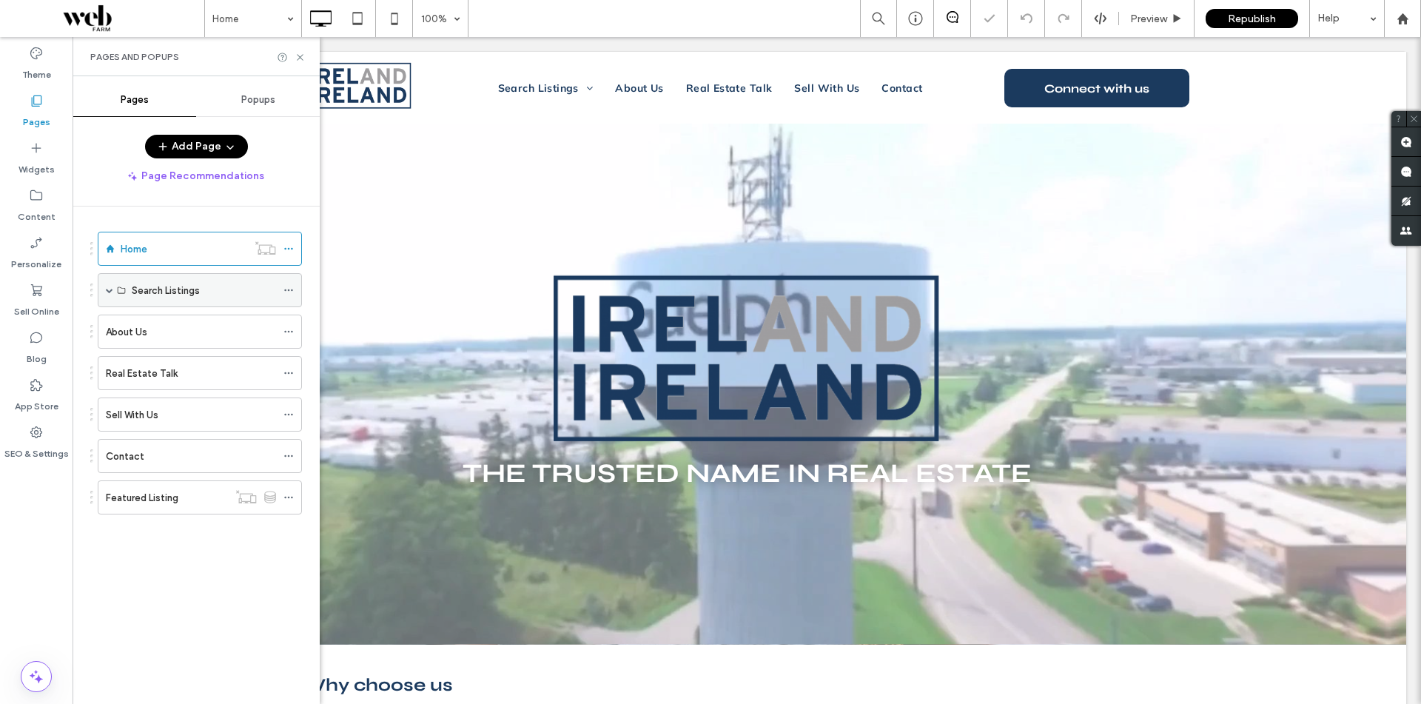
click at [114, 292] on div "Search Listings" at bounding box center [200, 290] width 204 height 34
click at [106, 295] on span at bounding box center [109, 290] width 7 height 33
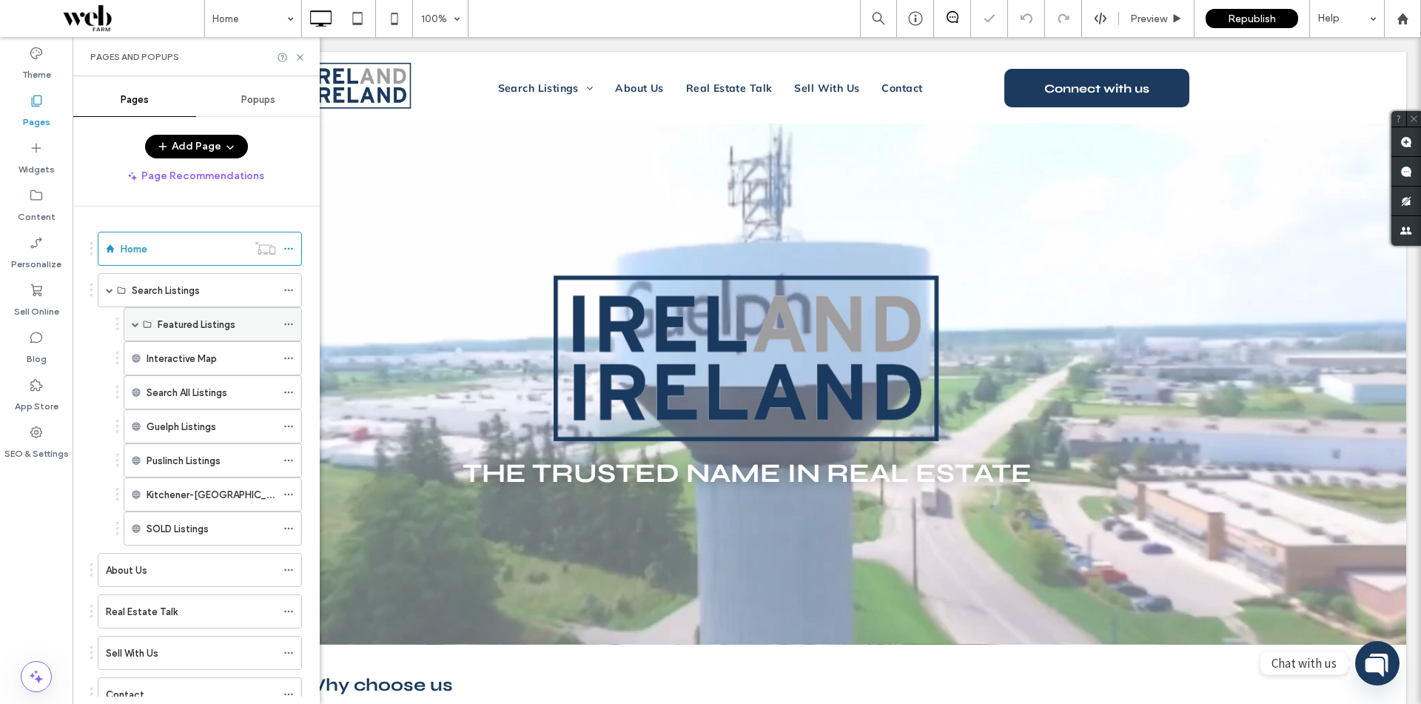
click at [126, 322] on div "Featured Listings" at bounding box center [213, 324] width 178 height 34
click at [135, 324] on span at bounding box center [135, 324] width 7 height 7
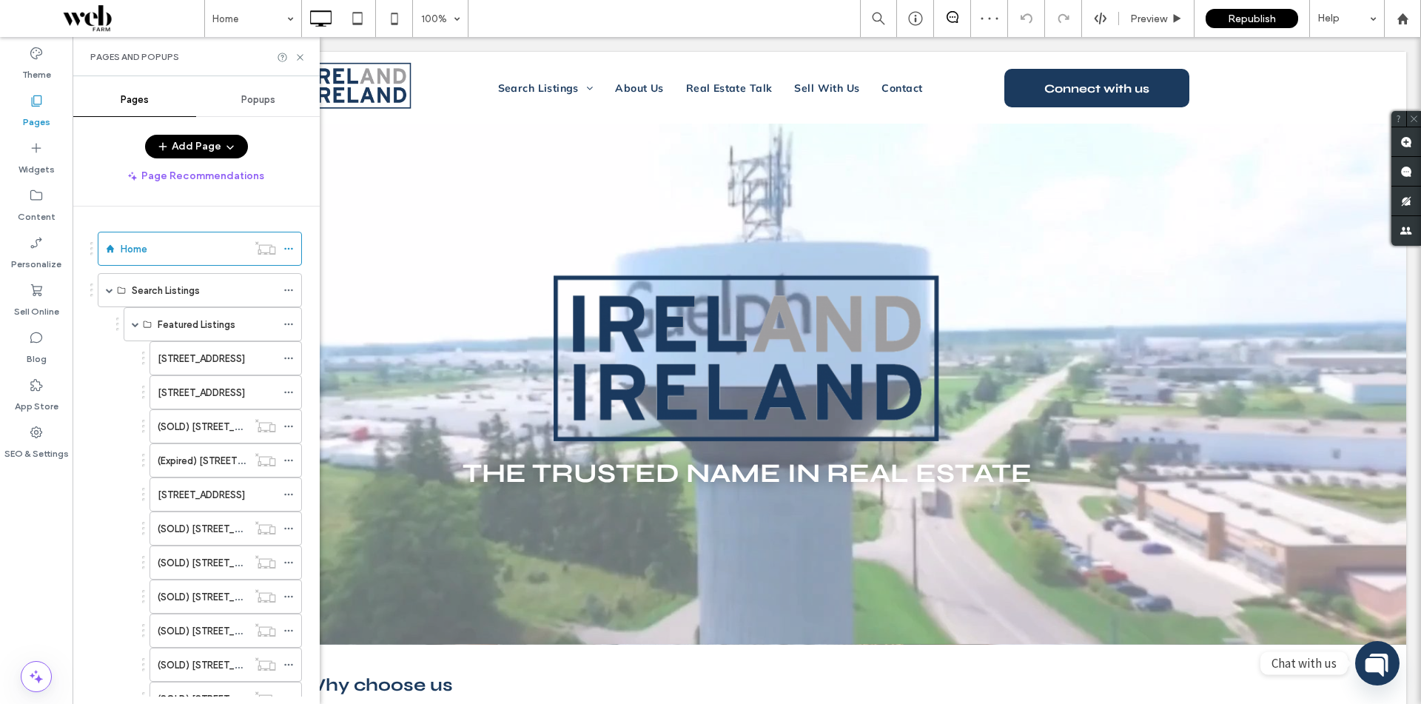
click at [204, 387] on label "[STREET_ADDRESS]" at bounding box center [201, 393] width 87 height 26
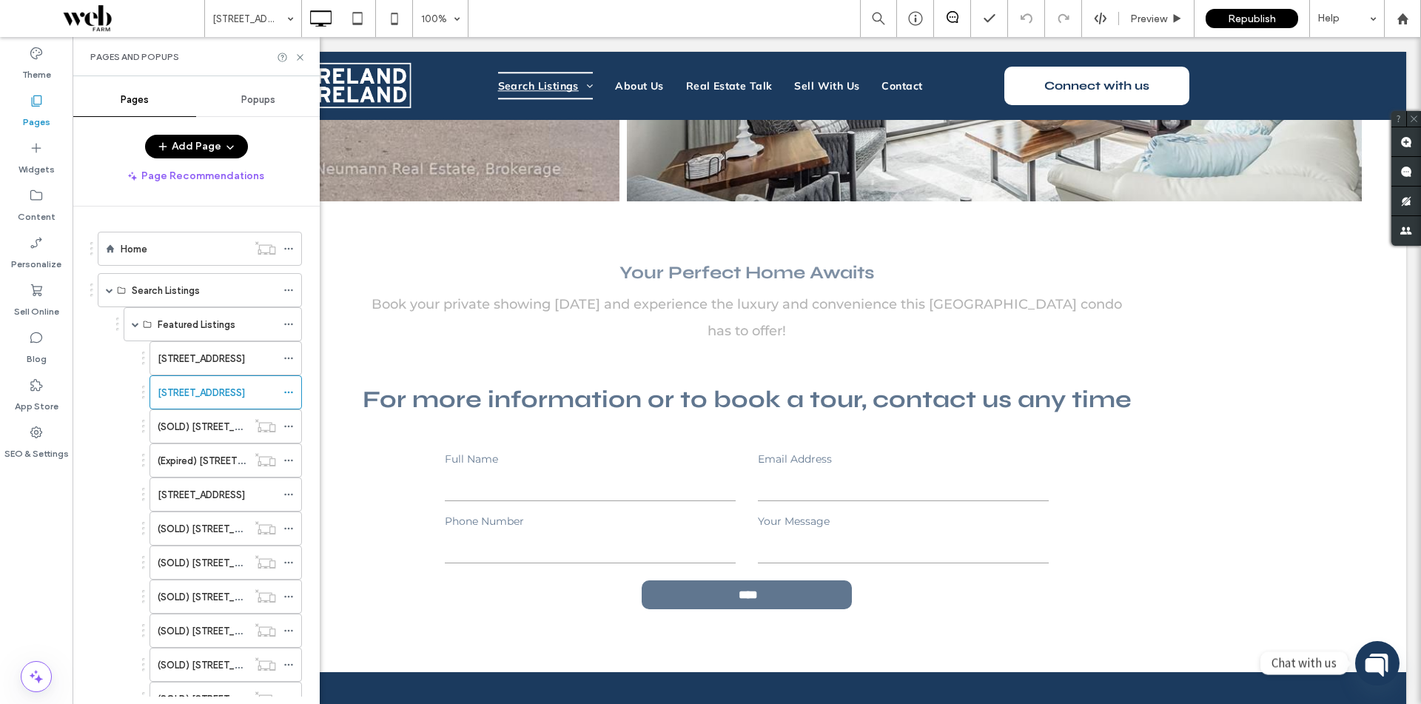
scroll to position [3035, 0]
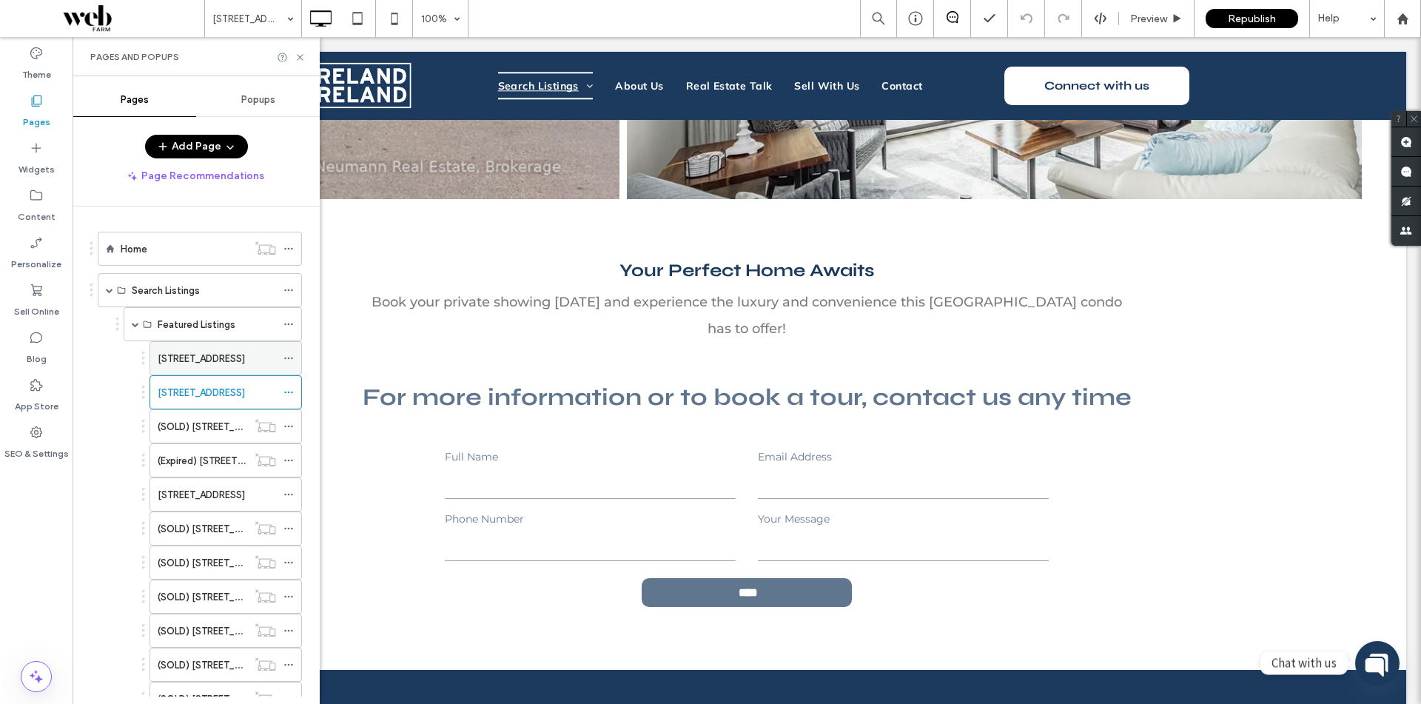
click at [209, 354] on label "[STREET_ADDRESS]" at bounding box center [201, 359] width 87 height 26
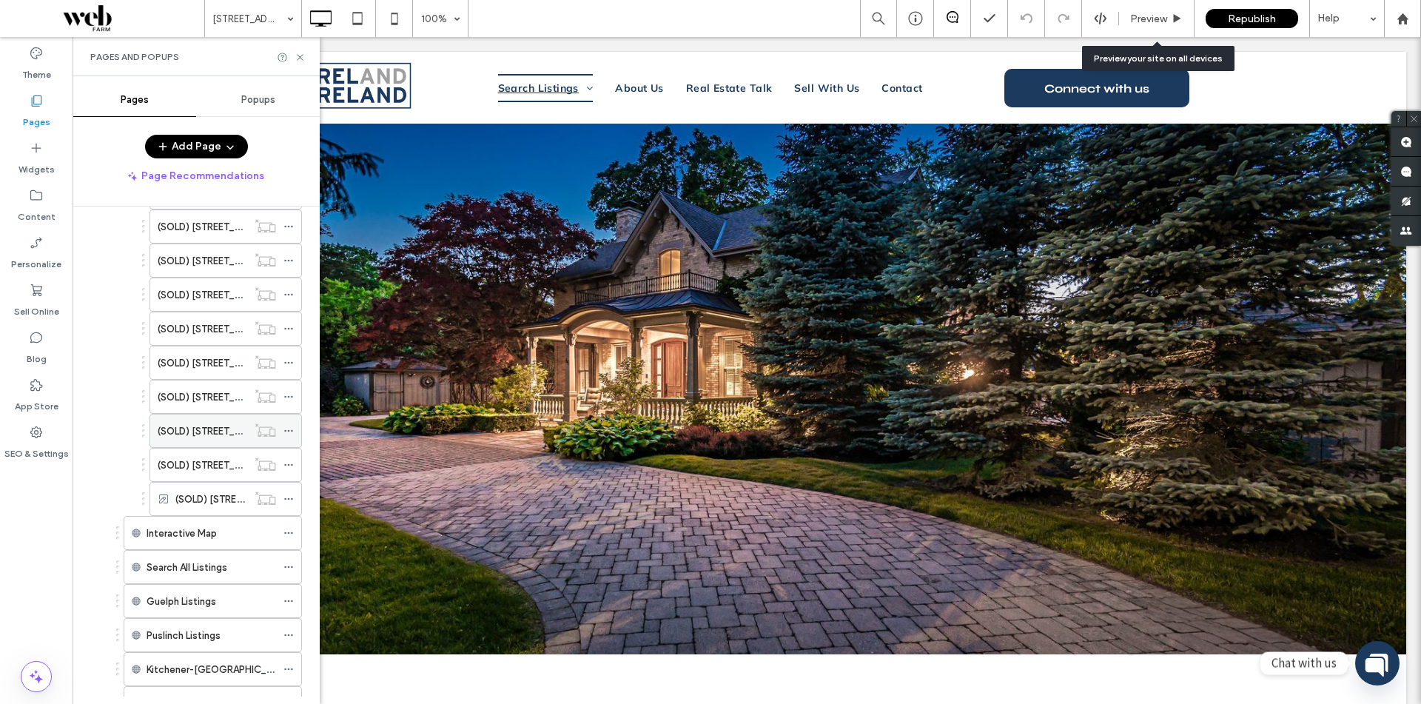
scroll to position [296, 0]
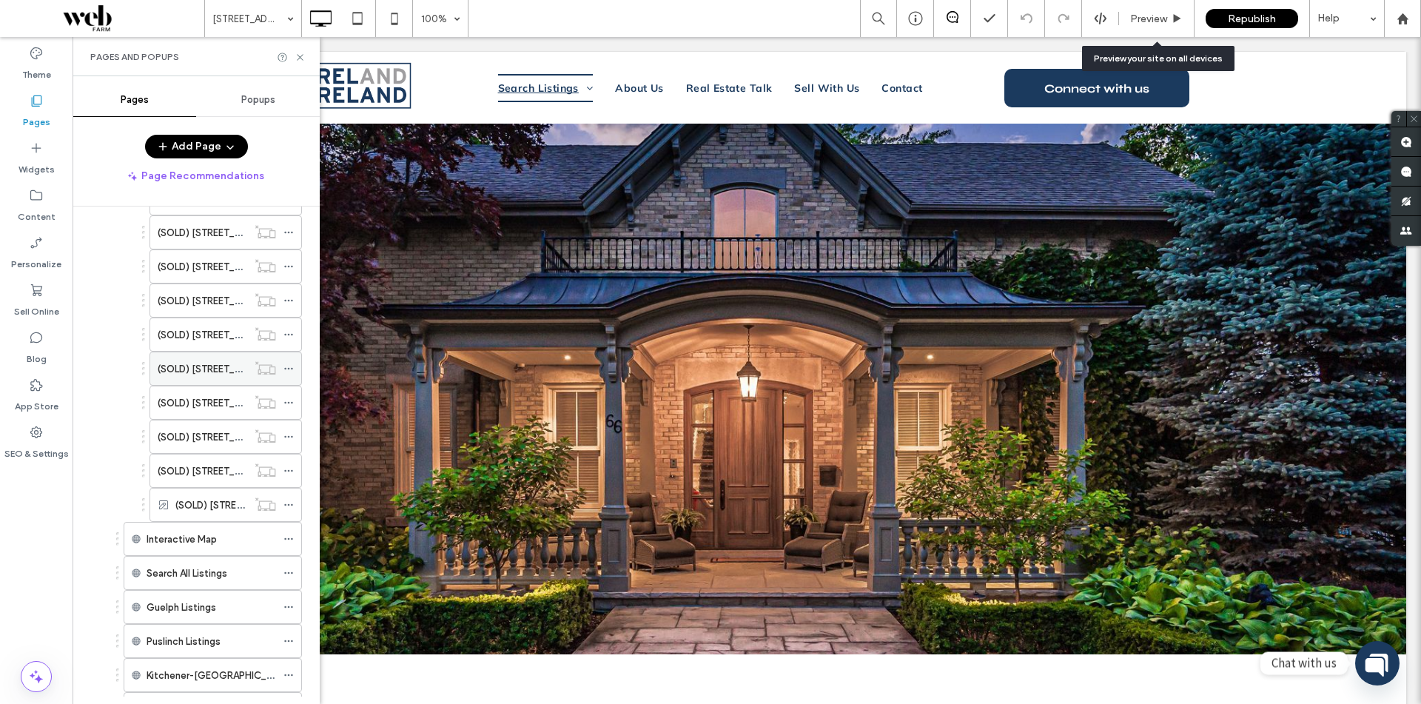
click at [216, 385] on div "(SOLD) [STREET_ADDRESS]" at bounding box center [226, 369] width 153 height 34
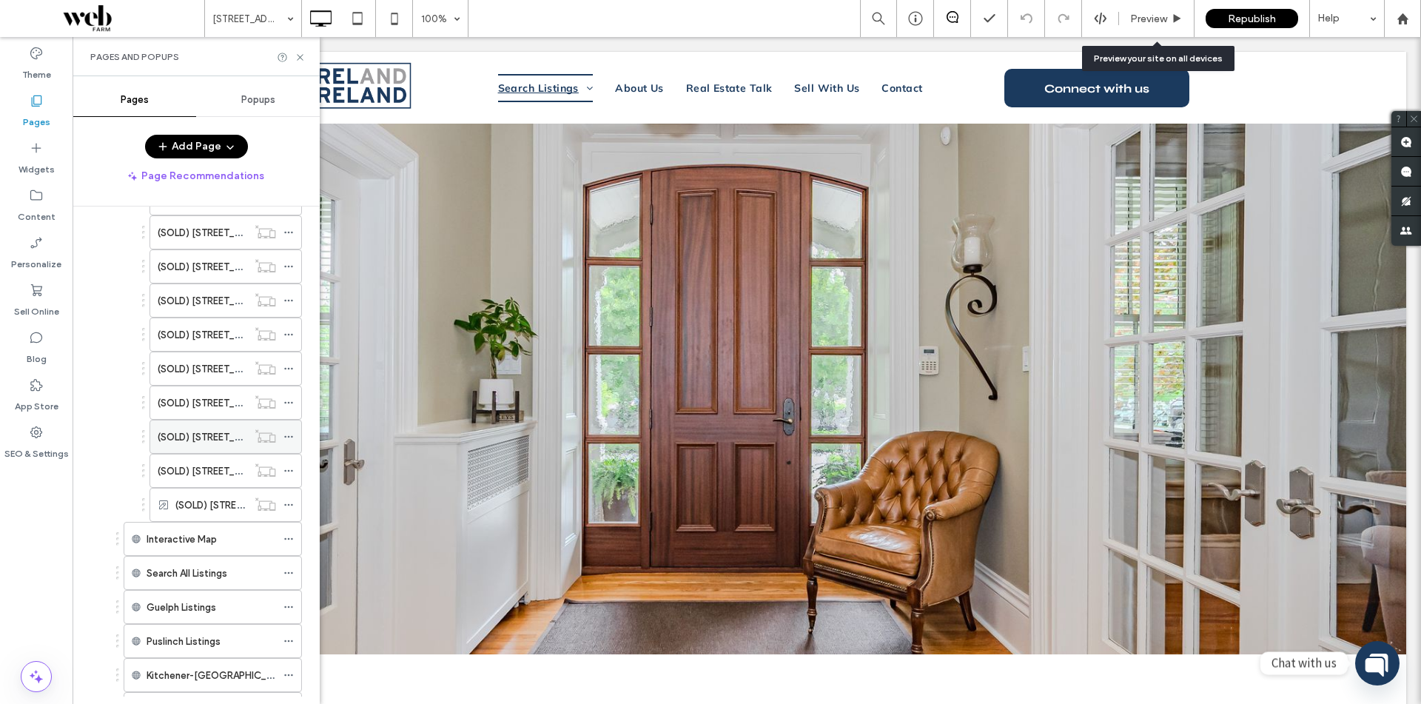
click at [196, 427] on div "(SOLD) [STREET_ADDRESS][PERSON_NAME]" at bounding box center [203, 437] width 90 height 33
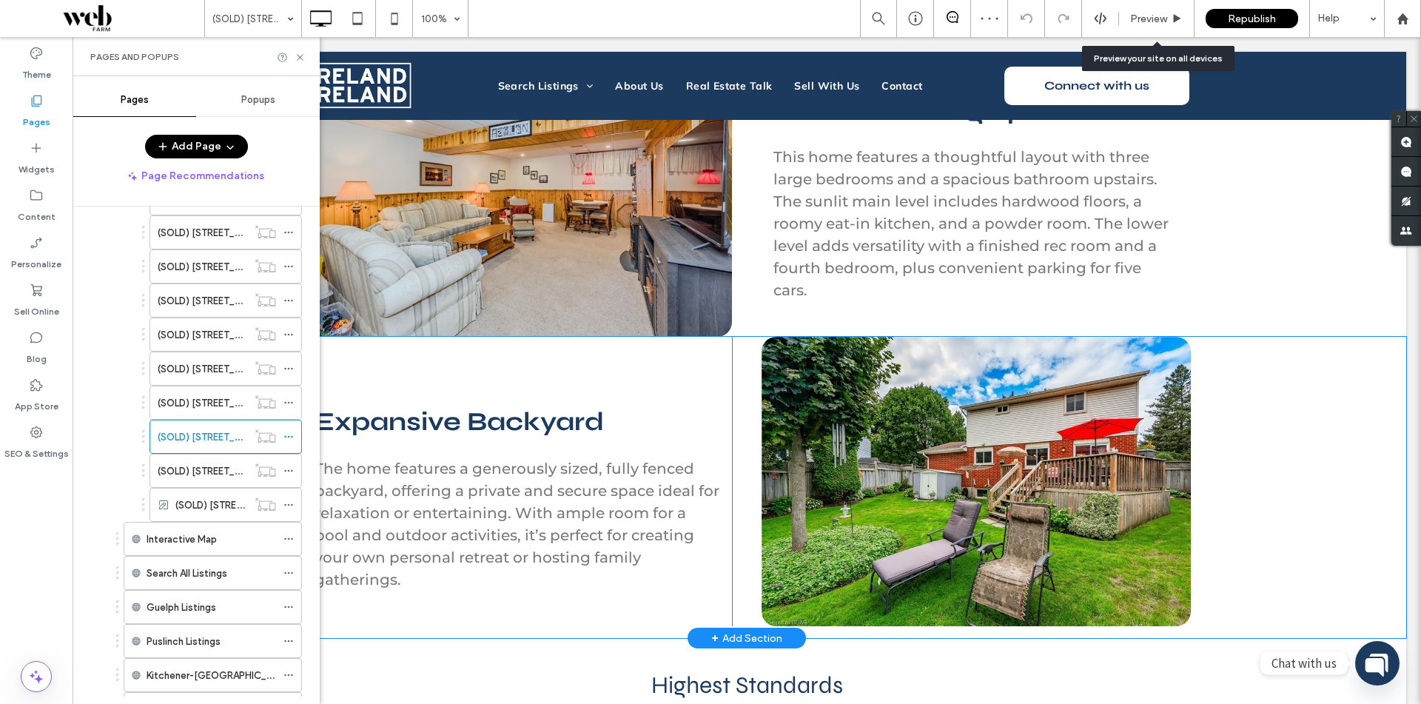
scroll to position [1629, 0]
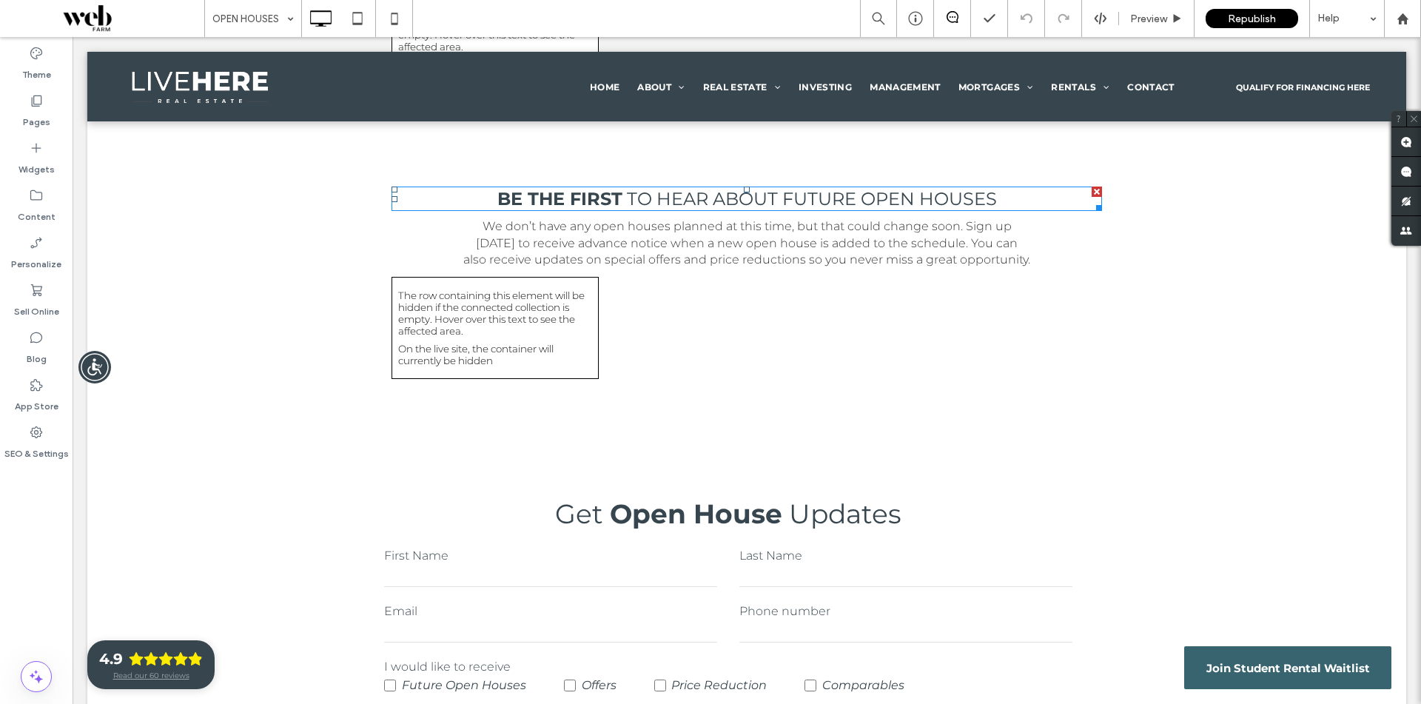
scroll to position [1318, 0]
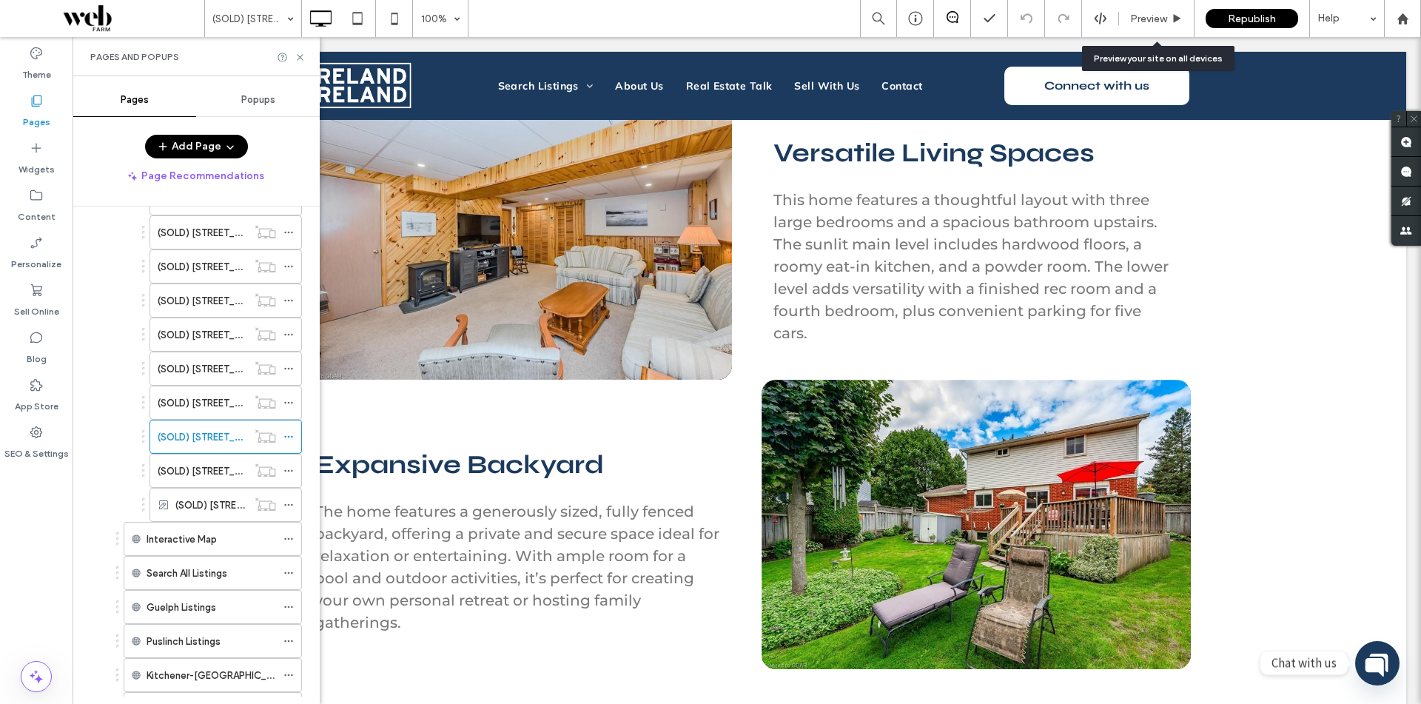
scroll to position [1629, 0]
